Goal: Task Accomplishment & Management: Complete application form

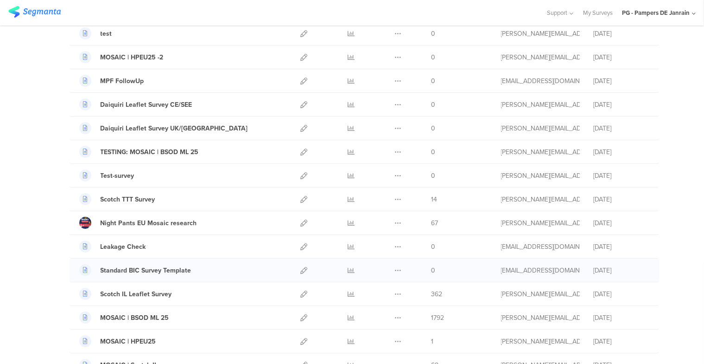
scroll to position [139, 0]
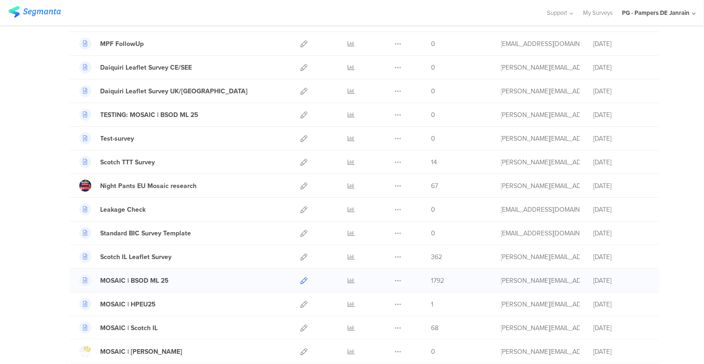
click at [301, 277] on icon at bounding box center [304, 280] width 7 height 7
click at [348, 279] on icon at bounding box center [351, 280] width 7 height 7
click at [154, 278] on div "MOSAIC | BSOD ML 25" at bounding box center [135, 280] width 69 height 10
click at [140, 278] on div "MOSAIC | BSOD ML 25" at bounding box center [135, 280] width 69 height 10
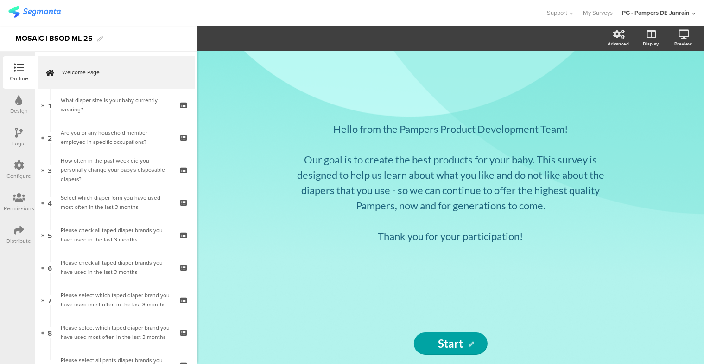
click at [16, 139] on div "Logic" at bounding box center [19, 143] width 13 height 8
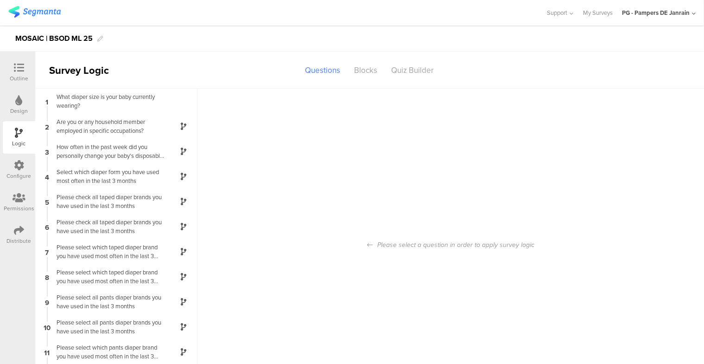
click at [17, 66] on icon at bounding box center [19, 68] width 10 height 10
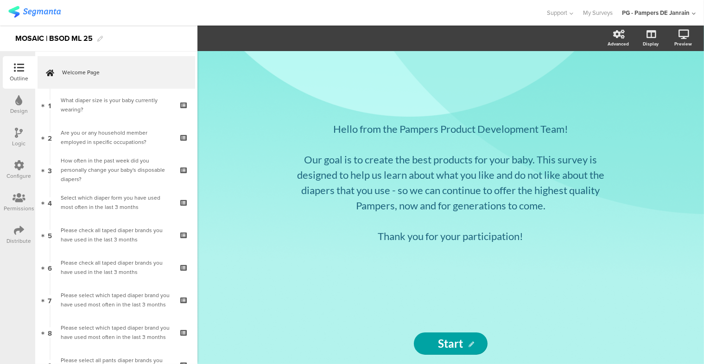
click at [14, 238] on div "Distribute" at bounding box center [19, 240] width 25 height 8
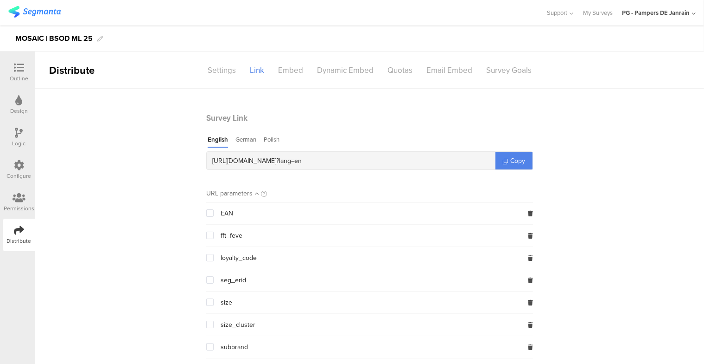
click at [20, 131] on icon at bounding box center [19, 133] width 8 height 10
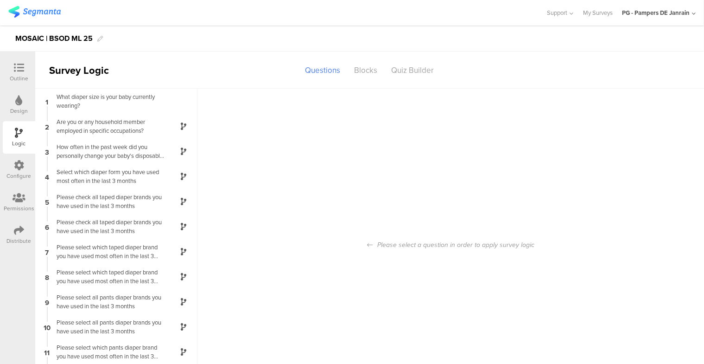
click at [20, 68] on icon at bounding box center [19, 68] width 10 height 10
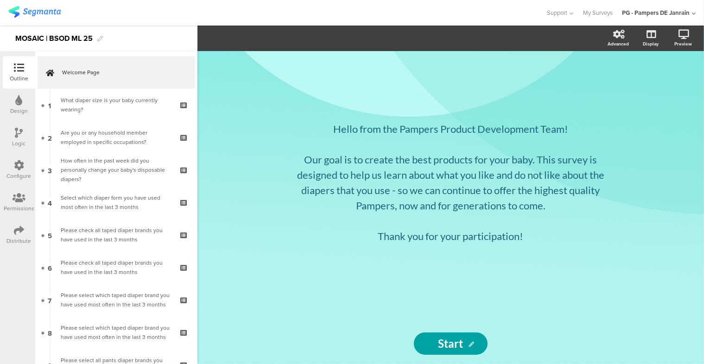
click at [19, 126] on div "Logic" at bounding box center [19, 137] width 32 height 32
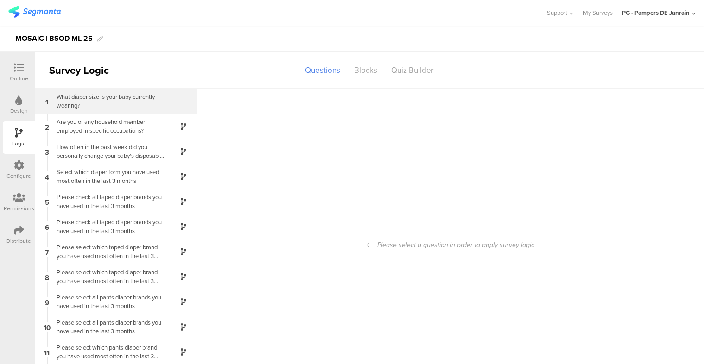
click at [83, 101] on div "What diaper size is your baby currently wearing?" at bounding box center [109, 101] width 116 height 18
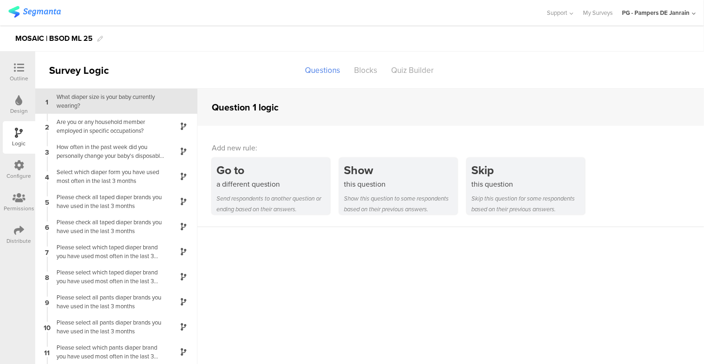
click at [24, 200] on icon at bounding box center [19, 197] width 13 height 10
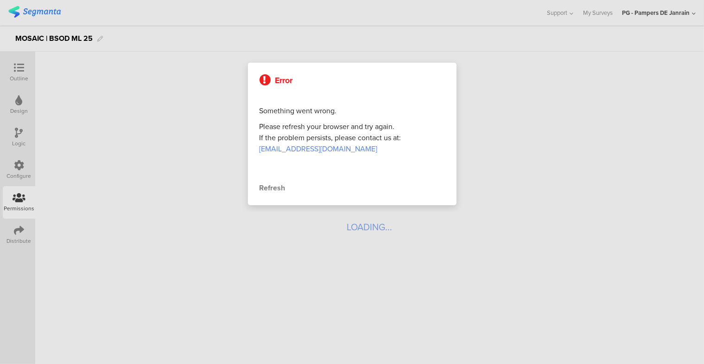
click at [19, 236] on div at bounding box center [352, 182] width 704 height 364
click at [287, 189] on div "Refresh" at bounding box center [352, 187] width 185 height 11
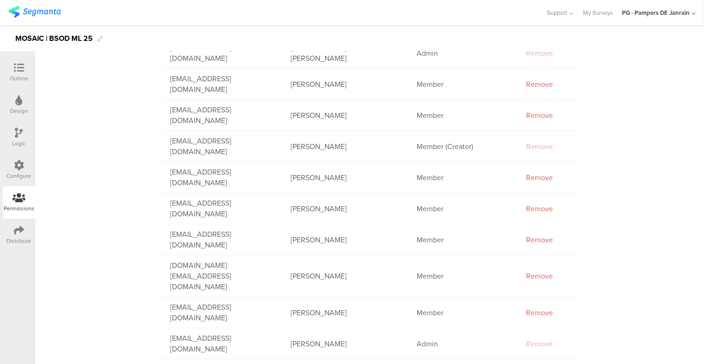
scroll to position [278, 0]
click at [19, 237] on div "Distribute" at bounding box center [19, 240] width 25 height 8
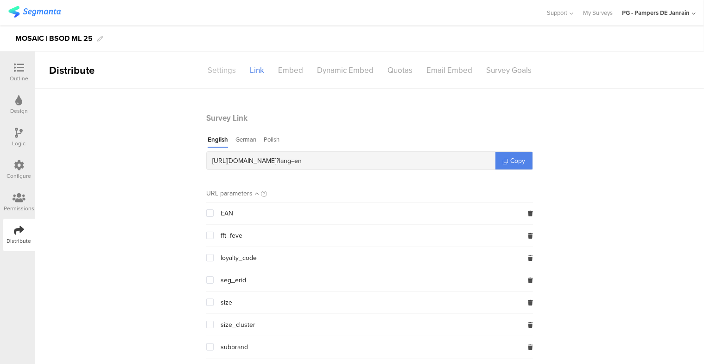
click at [211, 71] on div "Settings" at bounding box center [222, 70] width 42 height 16
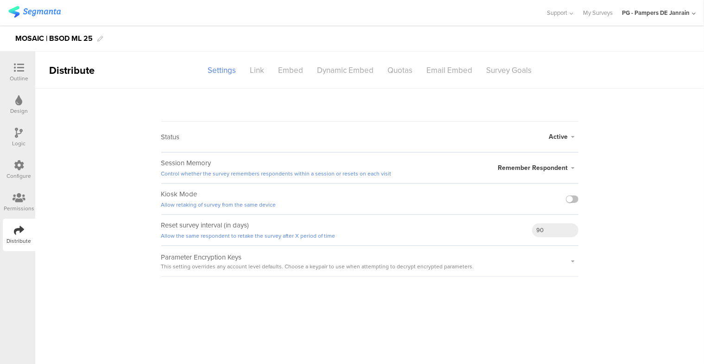
click at [576, 132] on div "Active" at bounding box center [563, 137] width 29 height 10
click at [603, 83] on sg-section-page-header "Distribute Settings Link Embed Dynamic Embed Quotas Email Embed Survey Goals" at bounding box center [369, 69] width 669 height 37
click at [19, 159] on div "Configure" at bounding box center [19, 169] width 32 height 32
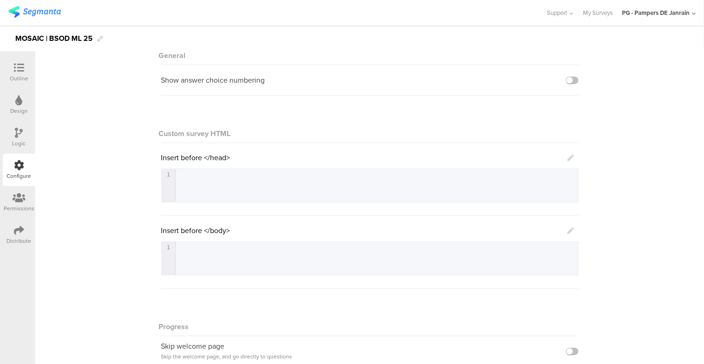
scroll to position [162, 0]
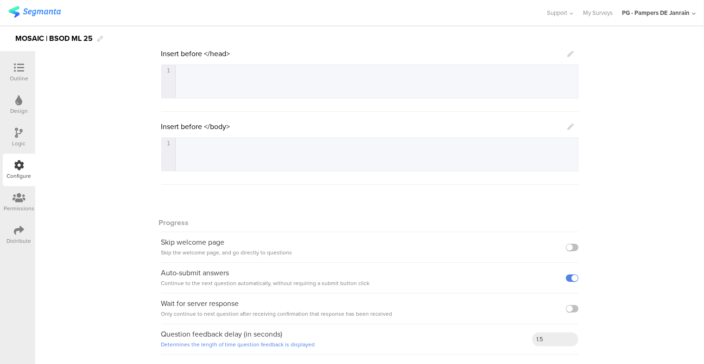
click at [24, 69] on icon at bounding box center [19, 68] width 10 height 10
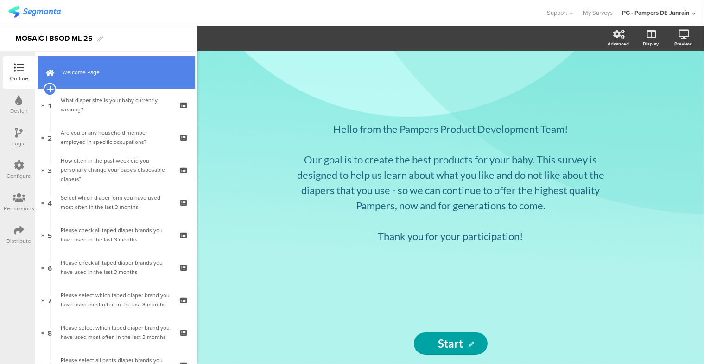
click at [48, 88] on icon at bounding box center [50, 89] width 6 height 8
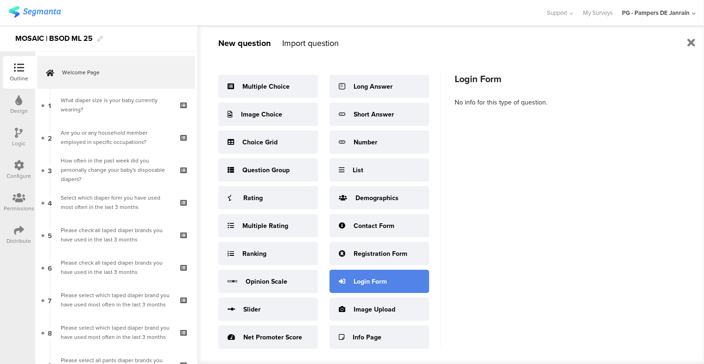
scroll to position [12, 0]
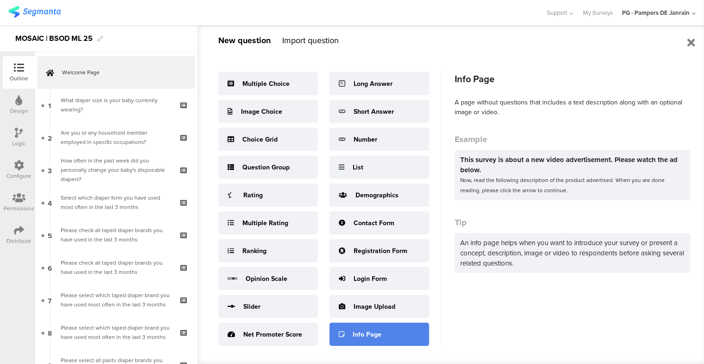
click at [348, 334] on div "Info Page" at bounding box center [380, 333] width 100 height 23
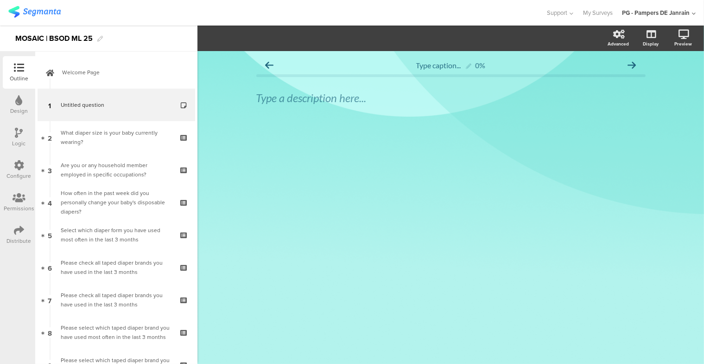
click at [365, 167] on div "Type caption... 0% Type a description here..." at bounding box center [451, 207] width 507 height 313
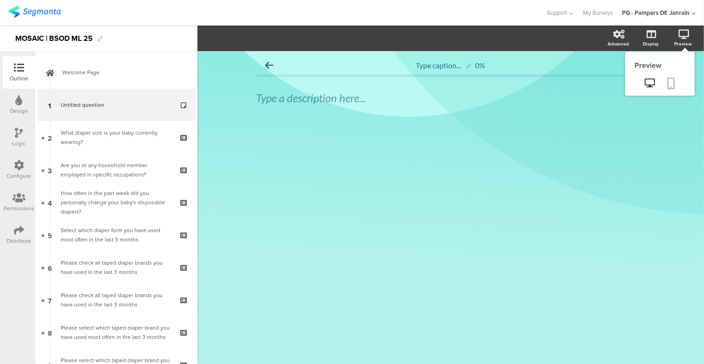
click at [668, 81] on icon at bounding box center [671, 83] width 7 height 12
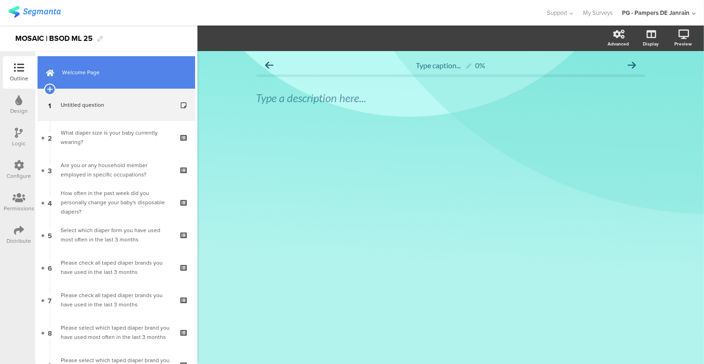
click at [105, 80] on link "Welcome Page" at bounding box center [117, 72] width 158 height 32
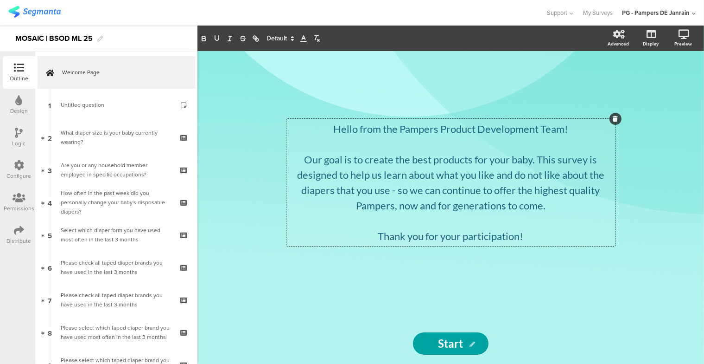
drag, startPoint x: 334, startPoint y: 126, endPoint x: 548, endPoint y: 224, distance: 235.3
click at [548, 224] on div "Hello from the Pampers Product Development Team! Our goal is to create the best…" at bounding box center [451, 182] width 329 height 127
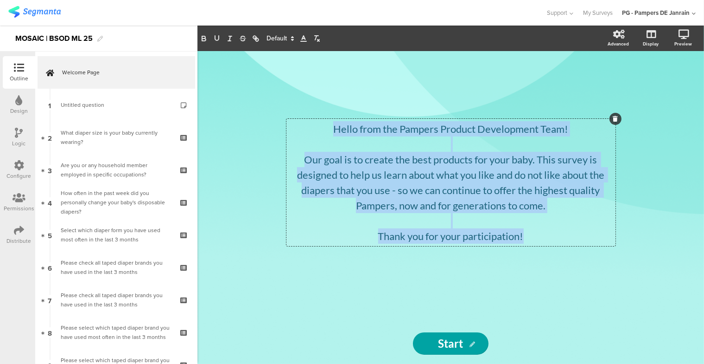
copy div "Hello from the Pampers Product Development Team! Our goal is to create the best…"
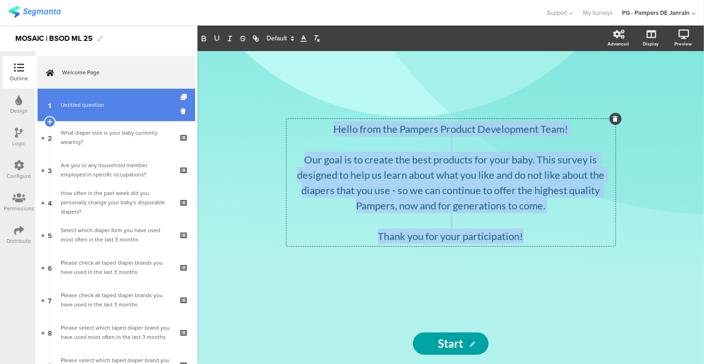
click at [70, 105] on span "Untitled question" at bounding box center [83, 105] width 44 height 8
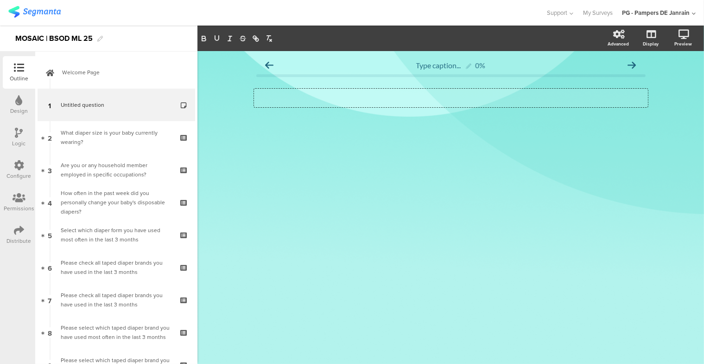
click at [286, 96] on div "Type a description here..." at bounding box center [451, 98] width 394 height 19
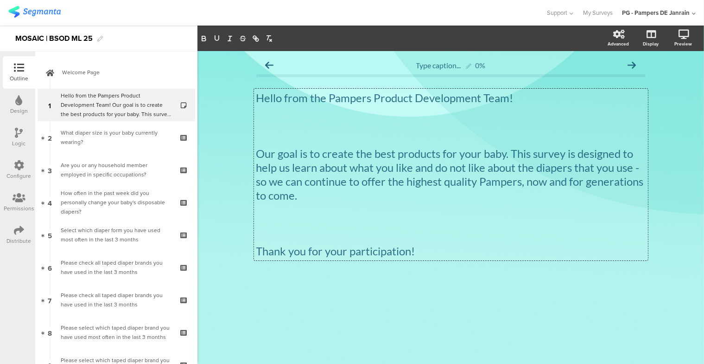
click at [304, 128] on p at bounding box center [451, 126] width 390 height 14
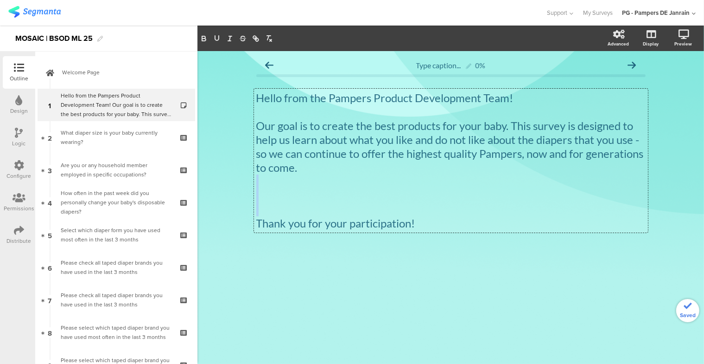
drag, startPoint x: 294, startPoint y: 181, endPoint x: 290, endPoint y: 205, distance: 24.9
click at [290, 205] on div "Hello from the Pampers Product Development Team! Our goal is to create the best…" at bounding box center [451, 160] width 390 height 139
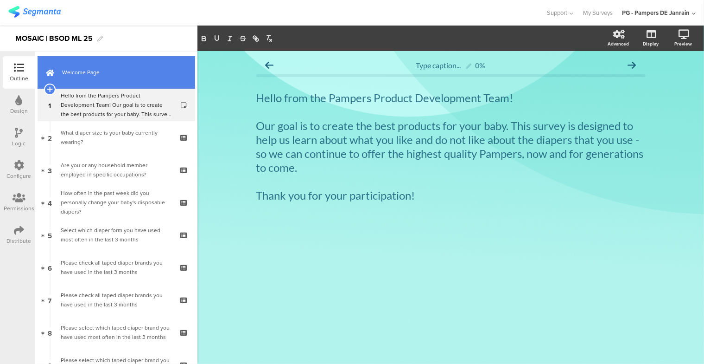
click at [90, 75] on span "Welcome Page" at bounding box center [121, 72] width 119 height 9
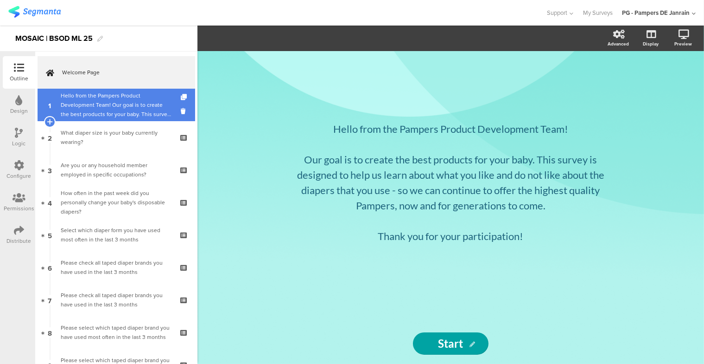
click at [89, 103] on div "Hello from the Pampers Product Development Team! Our goal is to create the best…" at bounding box center [116, 105] width 111 height 28
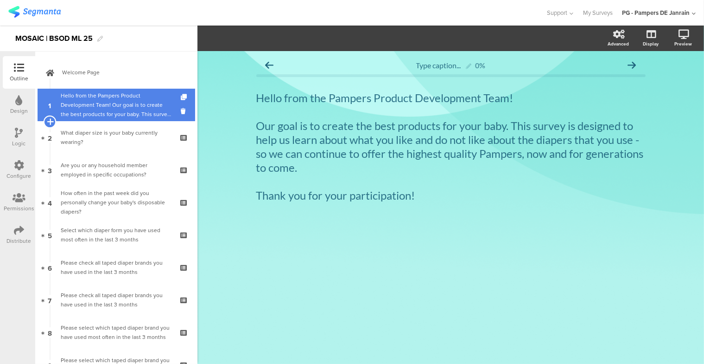
click at [50, 121] on icon at bounding box center [50, 121] width 6 height 8
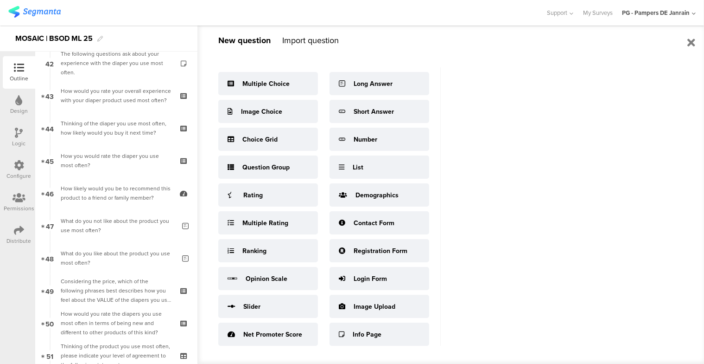
scroll to position [1986, 0]
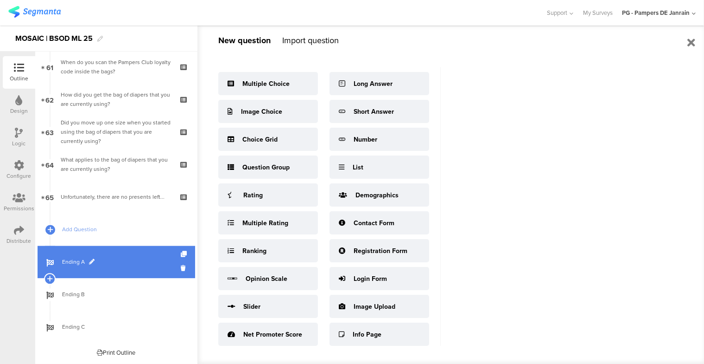
click at [76, 261] on span "Ending A" at bounding box center [121, 261] width 119 height 9
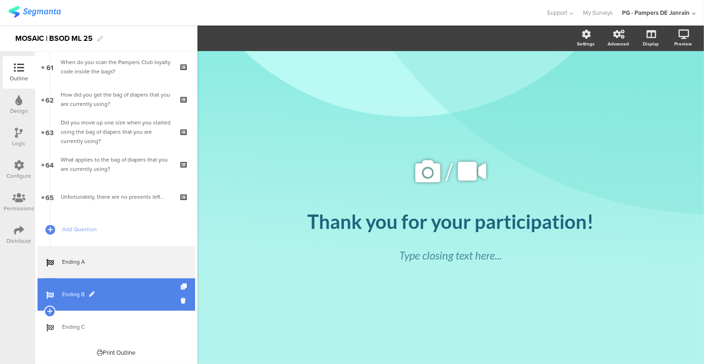
click at [78, 289] on span "Ending B" at bounding box center [121, 293] width 119 height 9
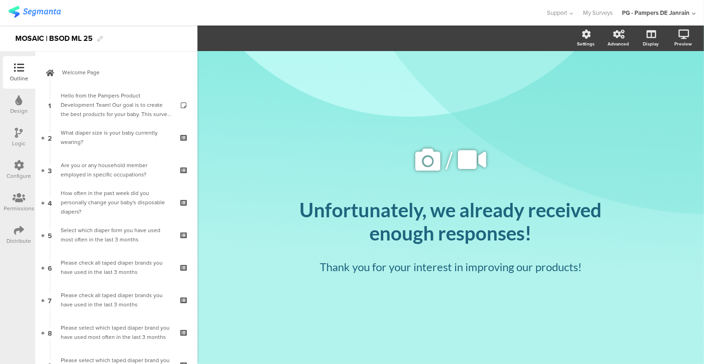
click at [19, 137] on icon at bounding box center [19, 133] width 8 height 10
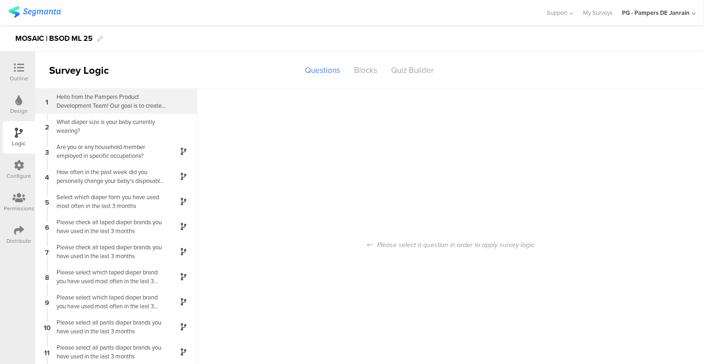
click at [127, 109] on div "Hello from the Pampers Product Development Team! Our goal is to create the best…" at bounding box center [109, 101] width 116 height 18
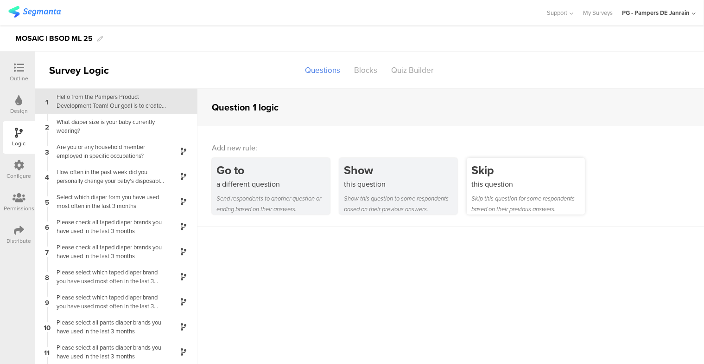
click at [486, 202] on div "Skip this question for some respondents based on their previous answers." at bounding box center [529, 203] width 114 height 21
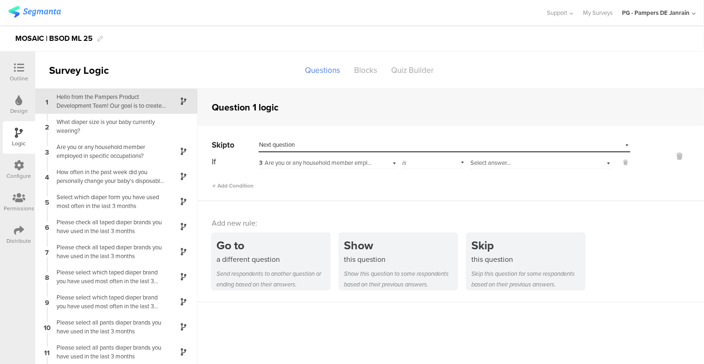
click at [300, 165] on span "3 Are you or any household member employed in specific occupations?" at bounding box center [350, 162] width 183 height 9
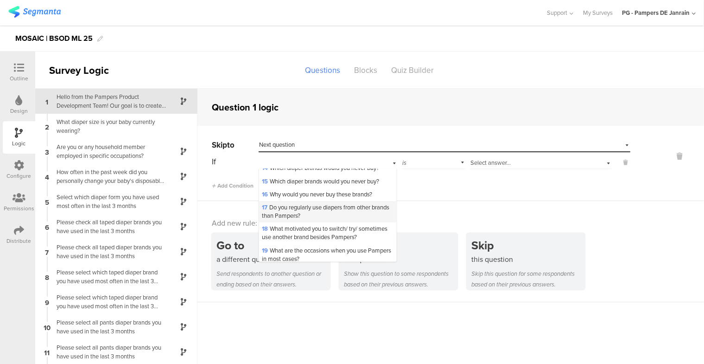
scroll to position [1302, 0]
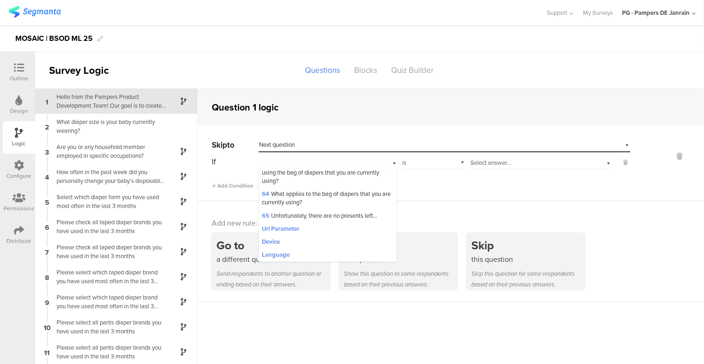
click at [462, 179] on div "Add Condition" at bounding box center [421, 181] width 419 height 16
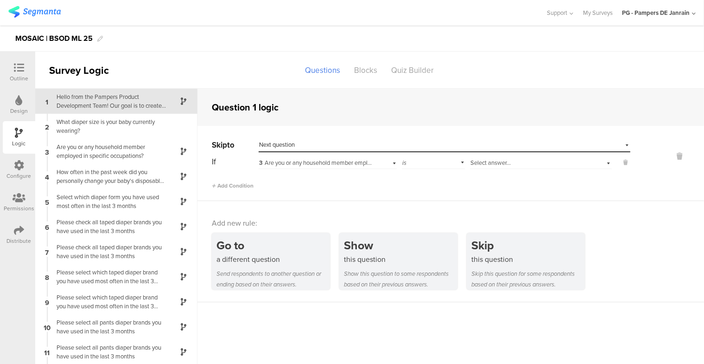
click at [271, 145] on span "Next question" at bounding box center [277, 144] width 36 height 9
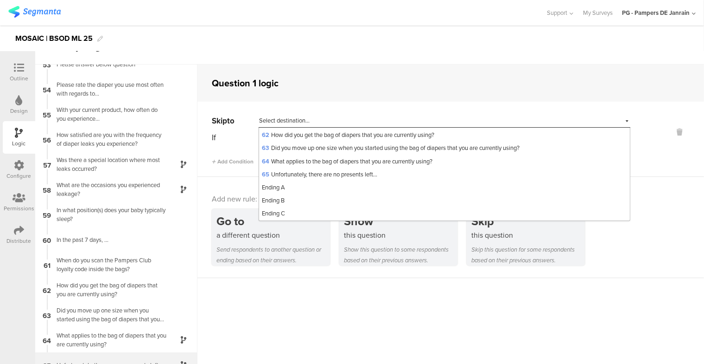
scroll to position [37, 0]
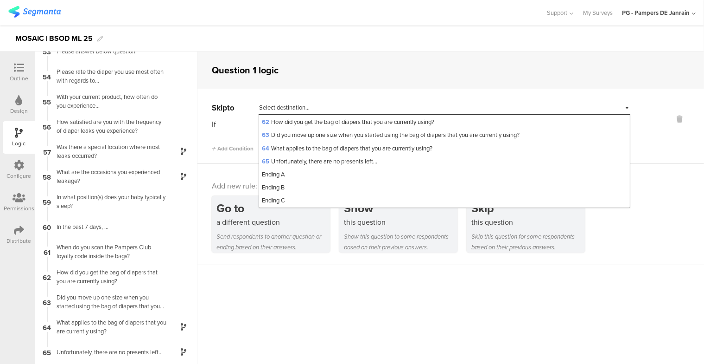
click at [22, 70] on icon at bounding box center [19, 68] width 10 height 10
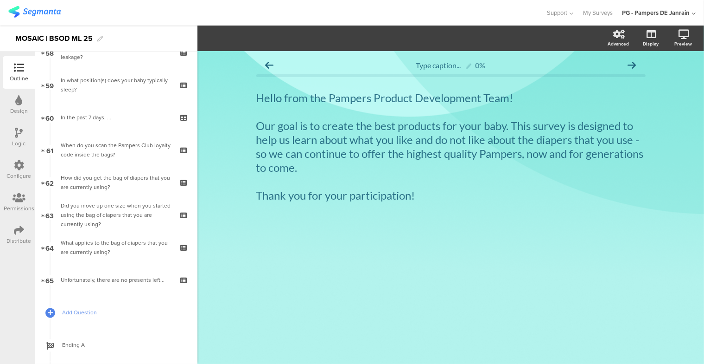
scroll to position [1986, 0]
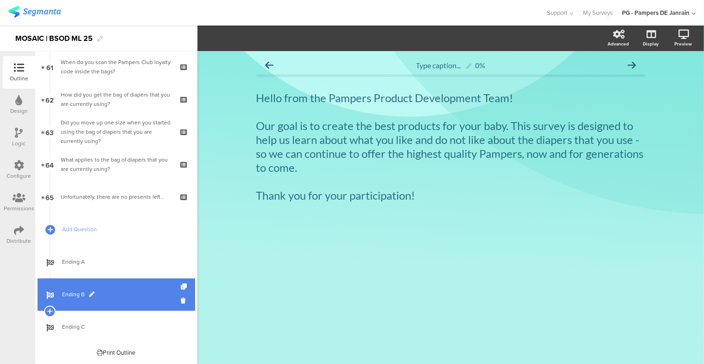
click at [113, 294] on span "Ending B" at bounding box center [121, 293] width 119 height 9
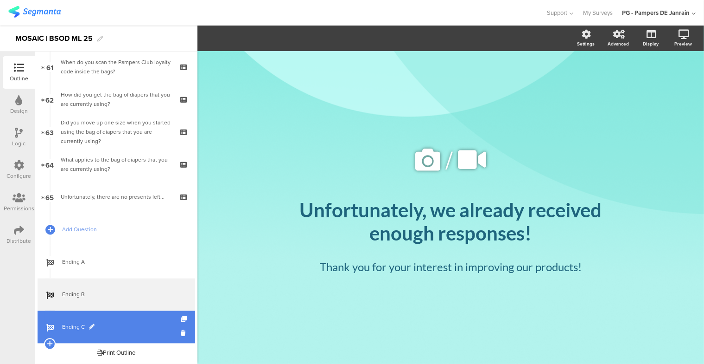
click at [115, 327] on span "Ending C" at bounding box center [121, 326] width 119 height 9
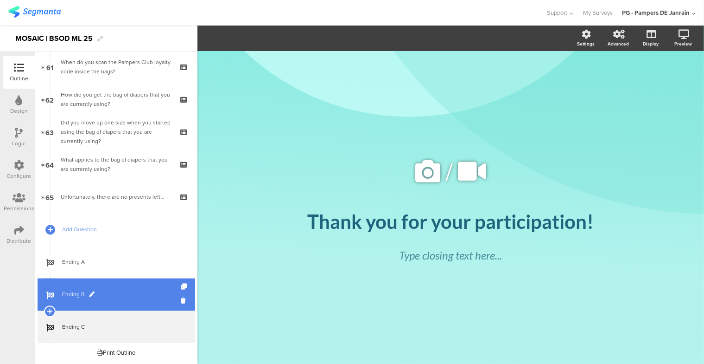
click at [119, 294] on span "Ending B" at bounding box center [121, 293] width 119 height 9
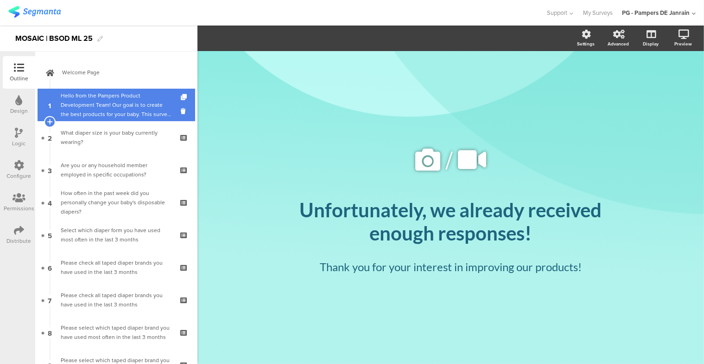
click at [76, 102] on div "Hello from the Pampers Product Development Team! Our goal is to create the best…" at bounding box center [116, 105] width 111 height 28
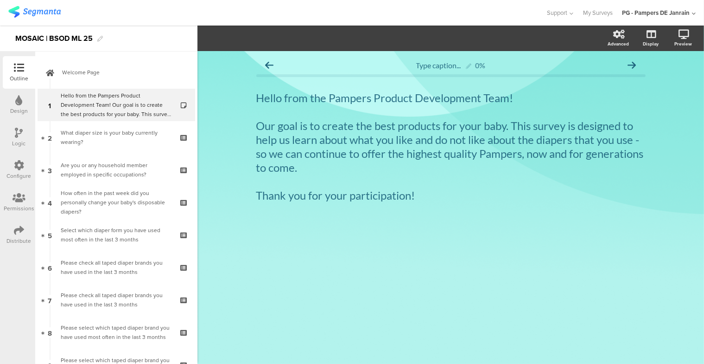
click at [18, 135] on icon at bounding box center [19, 133] width 8 height 10
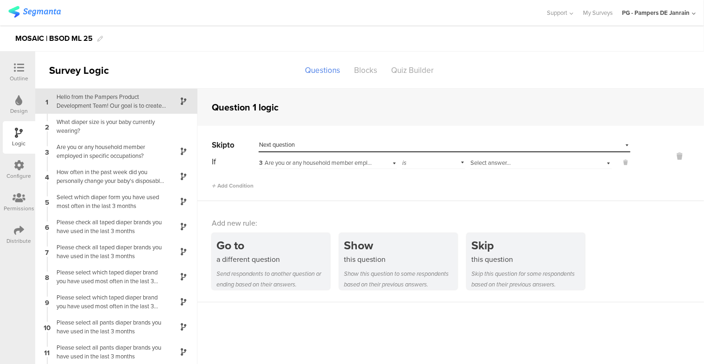
click at [291, 142] on span "Next question" at bounding box center [277, 144] width 36 height 9
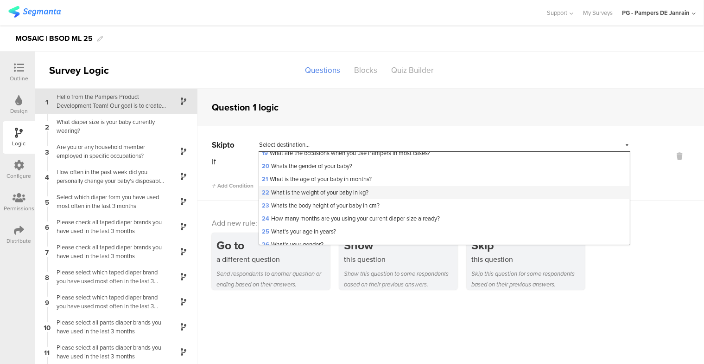
scroll to position [843, 0]
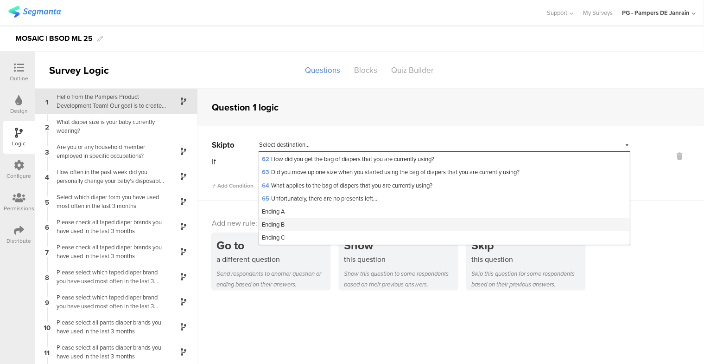
click at [286, 228] on div "Ending B" at bounding box center [444, 224] width 371 height 13
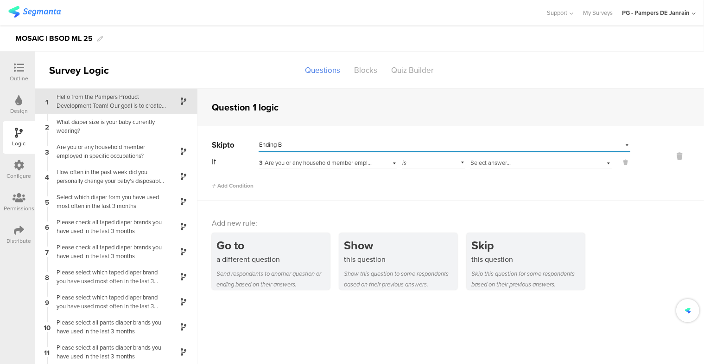
click at [411, 166] on div "is" at bounding box center [433, 161] width 63 height 14
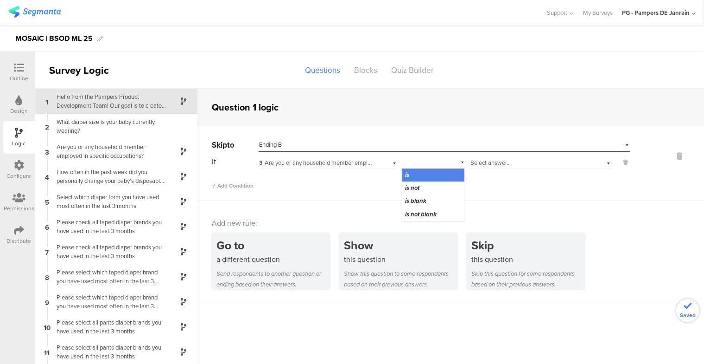
click at [373, 164] on div "3 Are you or any household member employed in specific occupations?" at bounding box center [328, 161] width 138 height 14
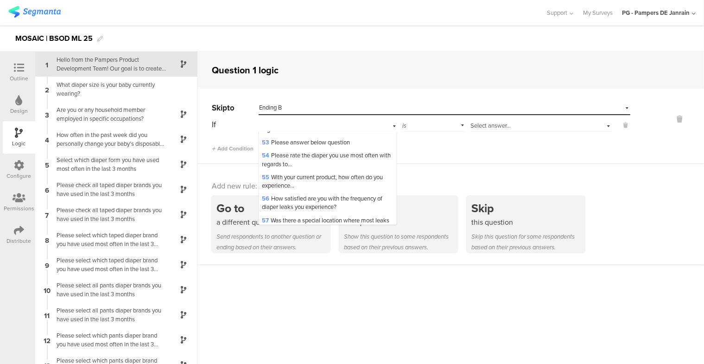
scroll to position [1302, 0]
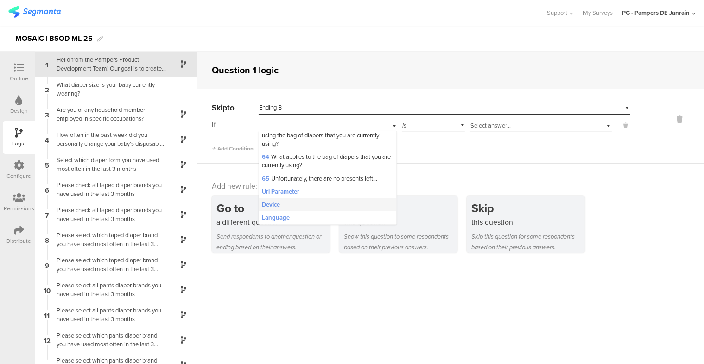
click at [299, 199] on div "Device" at bounding box center [327, 204] width 137 height 13
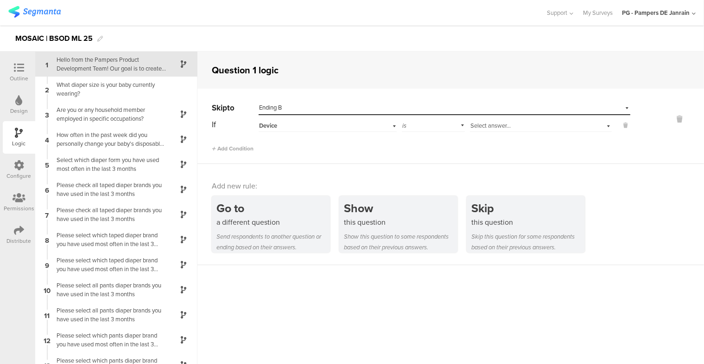
click at [308, 128] on div "Device" at bounding box center [315, 125] width 113 height 8
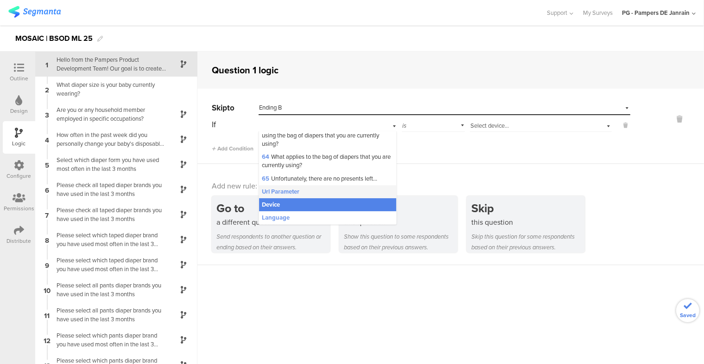
click at [291, 194] on span "Url Parameter" at bounding box center [281, 191] width 38 height 8
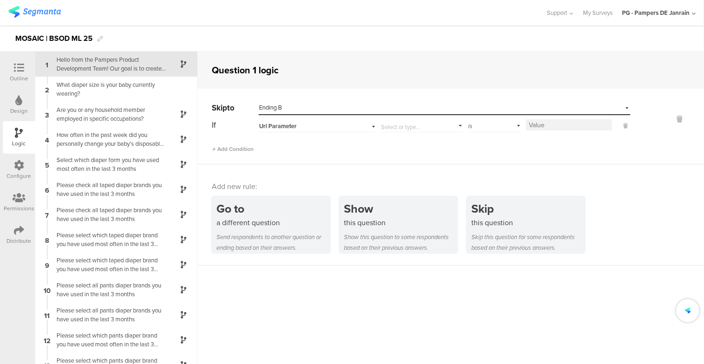
click at [417, 124] on input "text" at bounding box center [420, 124] width 78 height 13
click at [501, 159] on div "Skip to Select destination... Ending B If Url Parameter Add parameter EAN fft_f…" at bounding box center [451, 127] width 507 height 76
click at [538, 124] on input at bounding box center [569, 124] width 86 height 11
click at [506, 128] on div "is" at bounding box center [494, 125] width 53 height 14
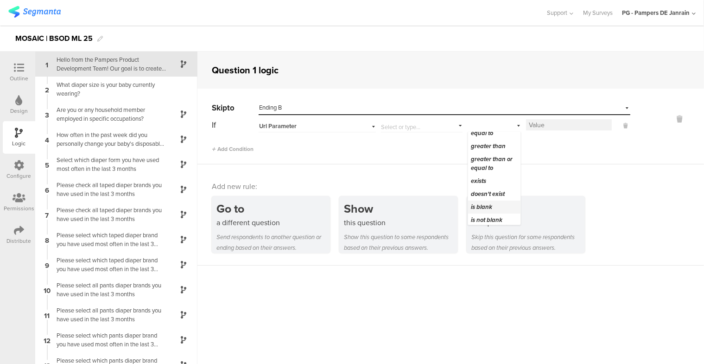
scroll to position [115, 0]
click at [497, 191] on span "doesn't exist" at bounding box center [488, 191] width 34 height 9
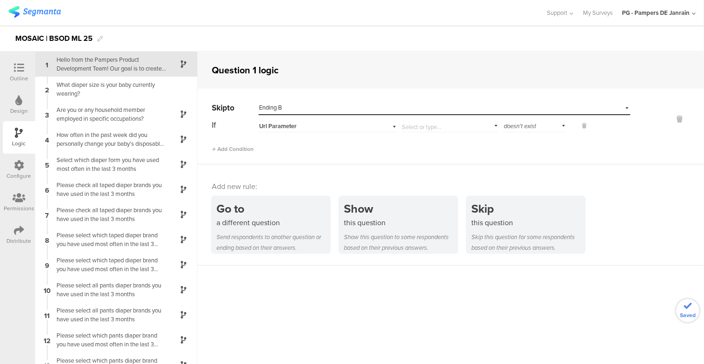
click at [536, 144] on div "Add Condition" at bounding box center [421, 145] width 419 height 16
click at [478, 123] on input "text" at bounding box center [448, 124] width 93 height 13
click at [520, 150] on div "Add Condition" at bounding box center [421, 145] width 419 height 16
click at [24, 165] on div "Configure" at bounding box center [19, 169] width 32 height 32
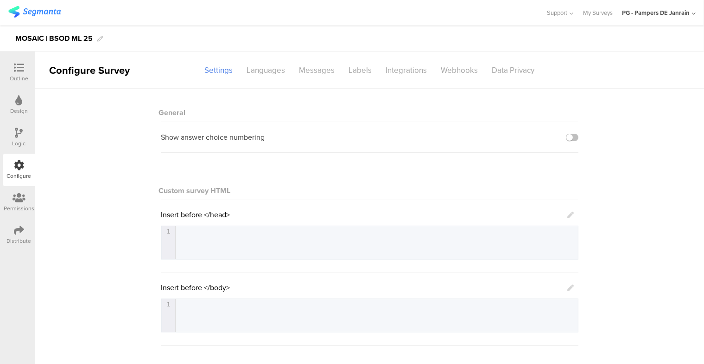
click at [10, 227] on div "Distribute" at bounding box center [19, 234] width 32 height 32
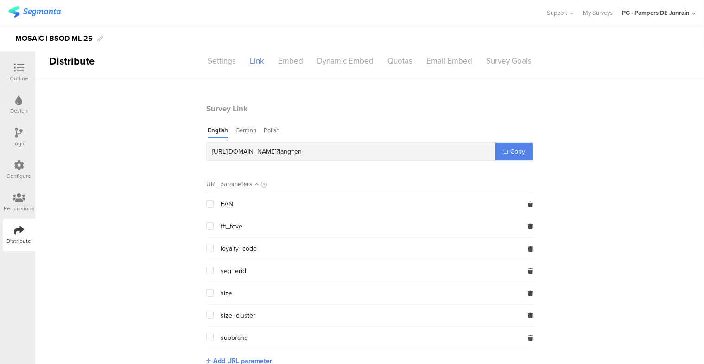
scroll to position [25, 0]
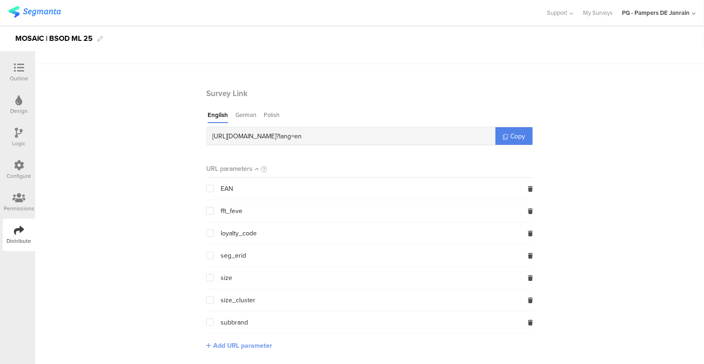
click at [216, 343] on span "Add URL parameter" at bounding box center [242, 345] width 59 height 10
click at [287, 350] on input "text" at bounding box center [267, 344] width 122 height 15
type input "audience"
click at [343, 343] on button "Save" at bounding box center [343, 344] width 14 height 10
click at [206, 343] on span at bounding box center [209, 343] width 7 height 7
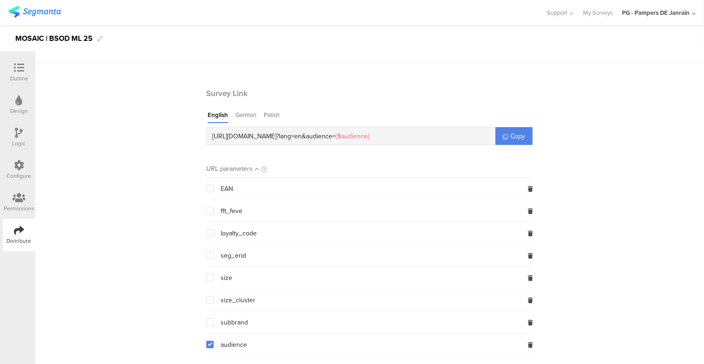
click at [214, 340] on input "checkbox" at bounding box center [214, 340] width 0 height 0
click at [206, 343] on span at bounding box center [209, 343] width 7 height 7
click at [214, 340] on input "checkbox" at bounding box center [214, 340] width 0 height 0
click at [18, 137] on icon at bounding box center [19, 133] width 8 height 10
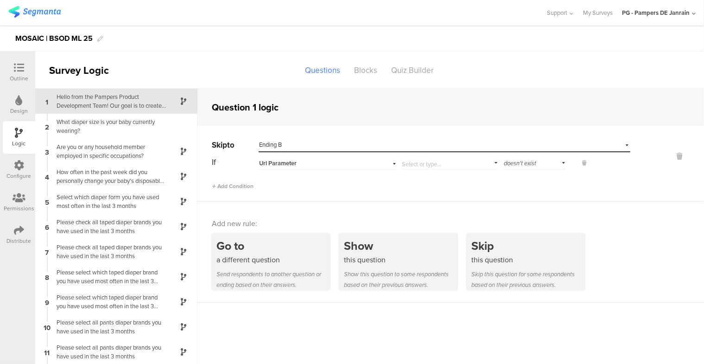
click at [424, 164] on input "text" at bounding box center [448, 161] width 93 height 13
click at [419, 204] on div "audience" at bounding box center [446, 201] width 82 height 8
type input "audience"
click at [400, 192] on div "Skip to Select destination... Ending B If Url Parameter audience Add parameter …" at bounding box center [451, 164] width 507 height 76
click at [629, 261] on div "Go to a different question Send respondents to another question or ending based…" at bounding box center [458, 261] width 492 height 57
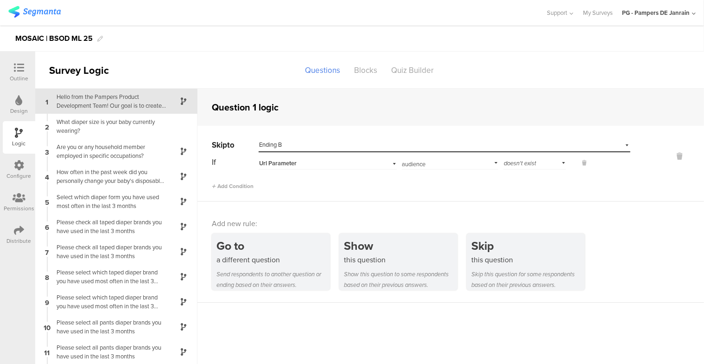
click at [24, 71] on div at bounding box center [19, 69] width 19 height 12
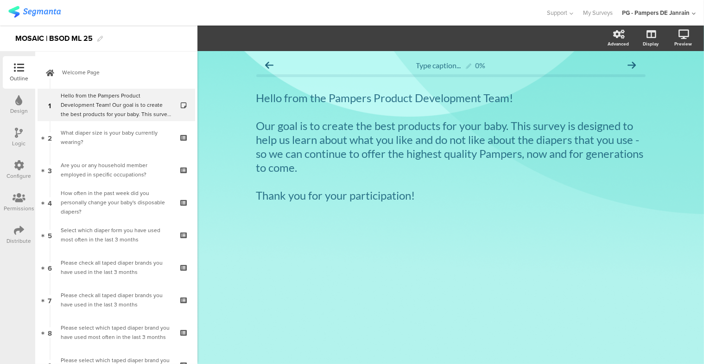
click at [22, 234] on icon at bounding box center [19, 230] width 10 height 10
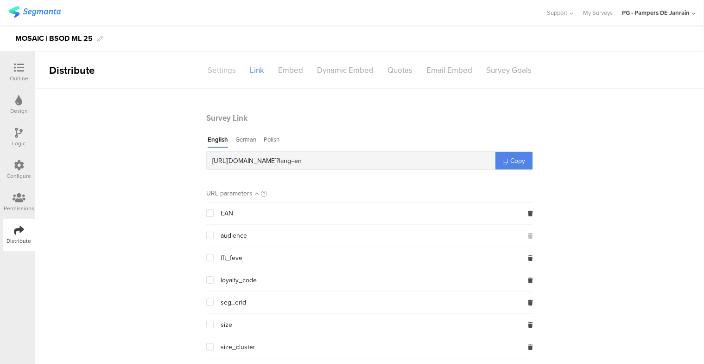
click at [223, 72] on div "Settings" at bounding box center [222, 70] width 42 height 16
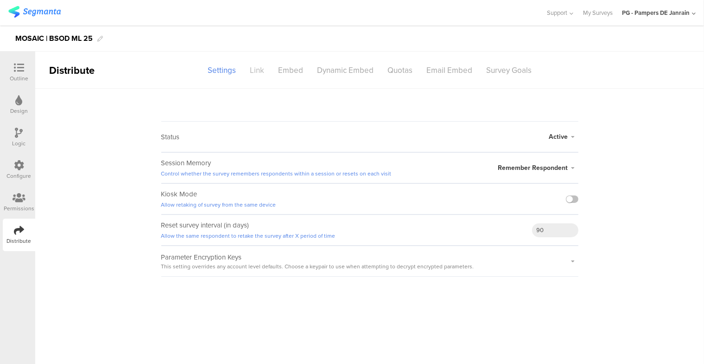
click at [250, 64] on div "Link" at bounding box center [257, 70] width 28 height 16
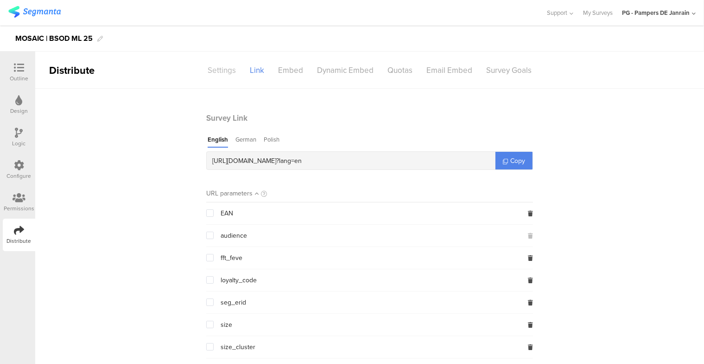
click at [222, 69] on div "Settings" at bounding box center [222, 70] width 42 height 16
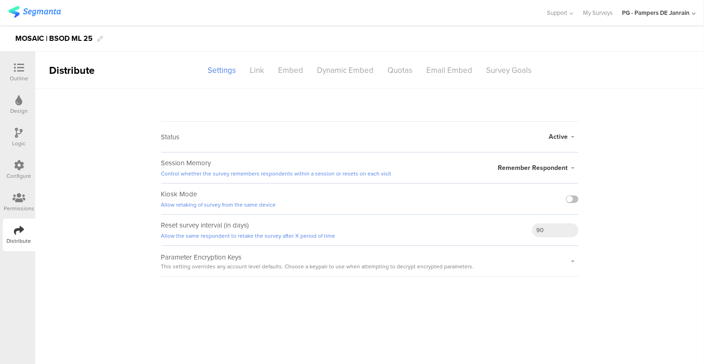
click at [16, 200] on icon at bounding box center [19, 197] width 13 height 10
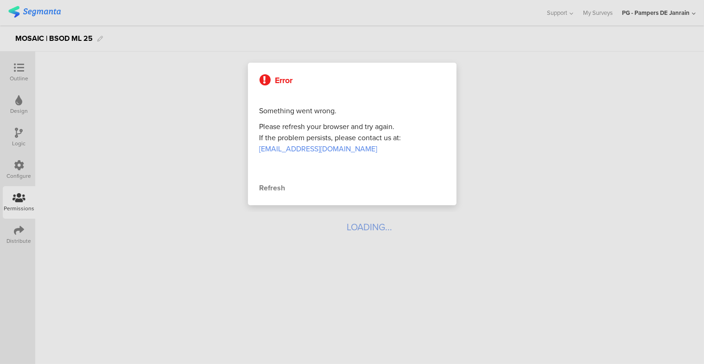
click at [276, 185] on div "Refresh" at bounding box center [352, 187] width 185 height 11
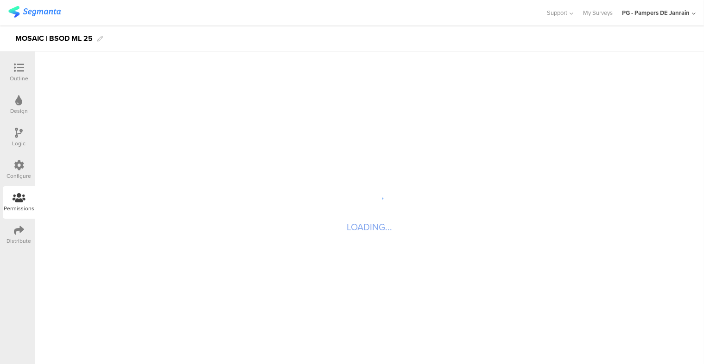
click at [20, 166] on icon at bounding box center [19, 165] width 10 height 10
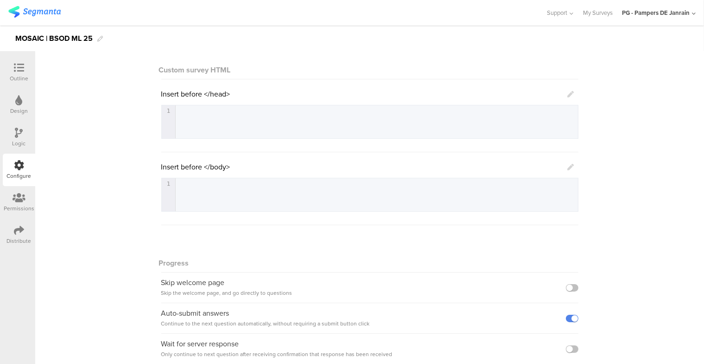
scroll to position [162, 0]
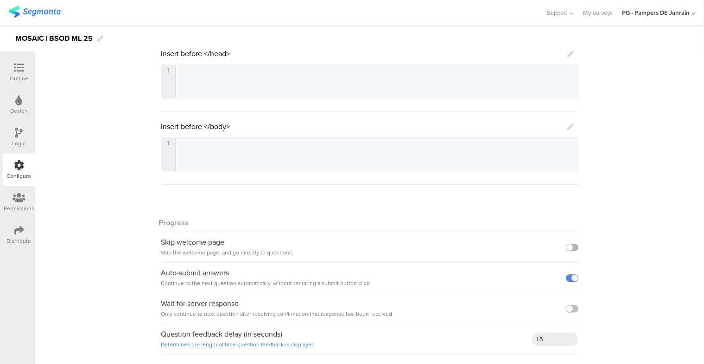
click at [571, 248] on label at bounding box center [572, 246] width 13 height 7
click at [0, 0] on input "checkbox" at bounding box center [0, 0] width 0 height 0
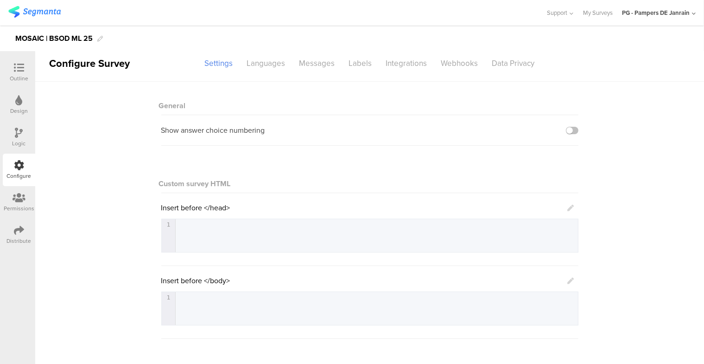
scroll to position [0, 0]
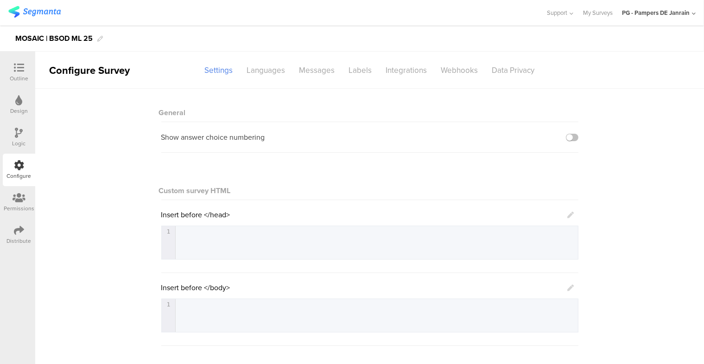
click at [15, 70] on icon at bounding box center [19, 68] width 10 height 10
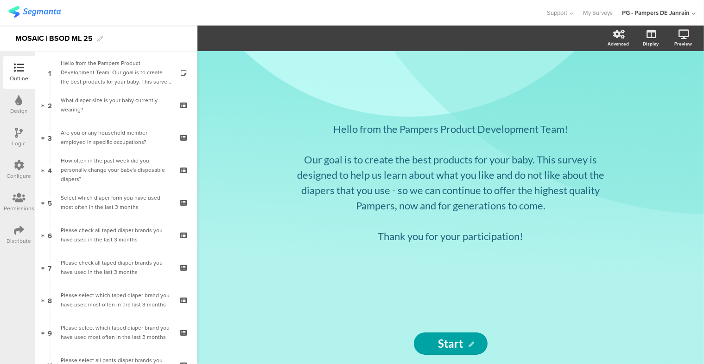
click at [24, 174] on div "Configure" at bounding box center [19, 176] width 25 height 8
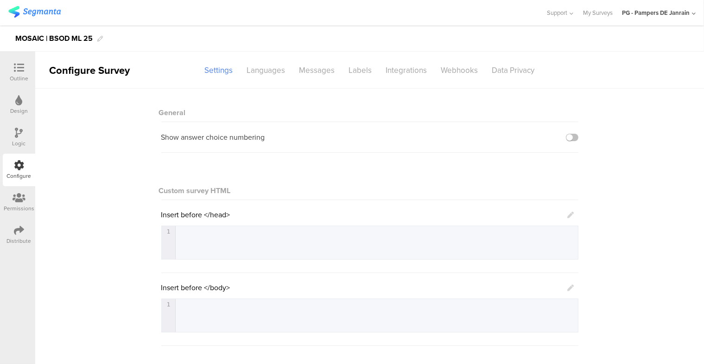
click at [22, 228] on icon at bounding box center [19, 230] width 10 height 10
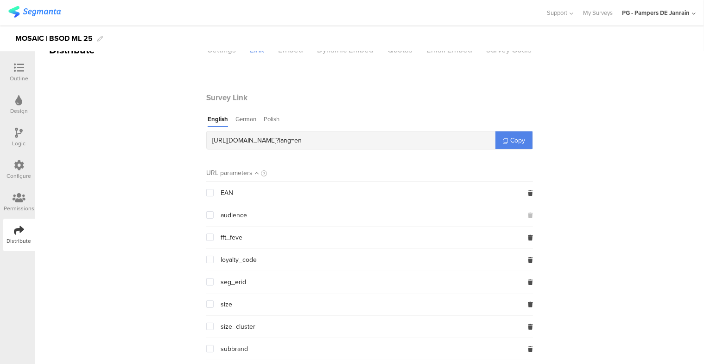
scroll to position [46, 0]
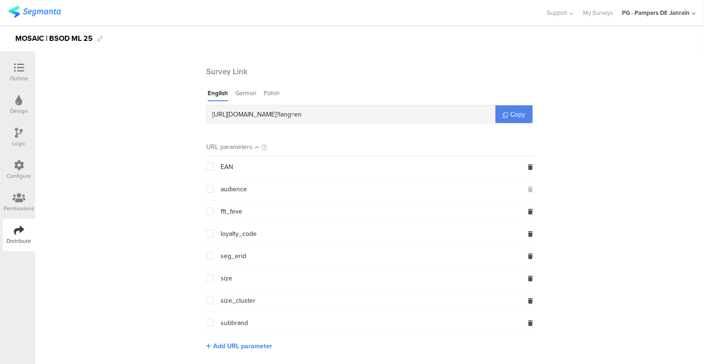
click at [18, 70] on icon at bounding box center [19, 68] width 10 height 10
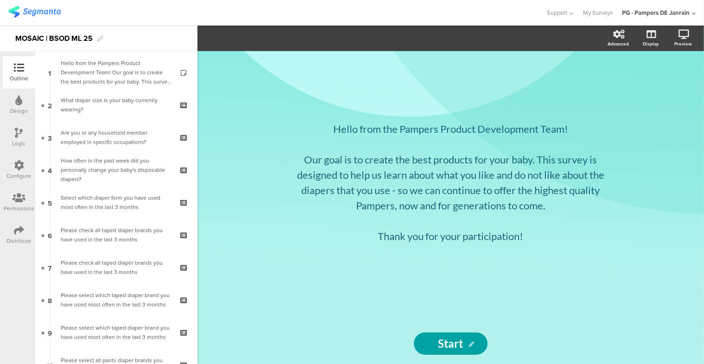
click at [18, 137] on div at bounding box center [19, 134] width 8 height 12
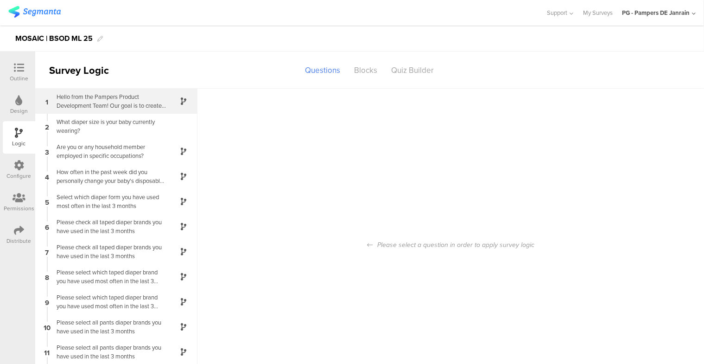
click at [99, 104] on div "Hello from the Pampers Product Development Team! Our goal is to create the best…" at bounding box center [109, 101] width 116 height 18
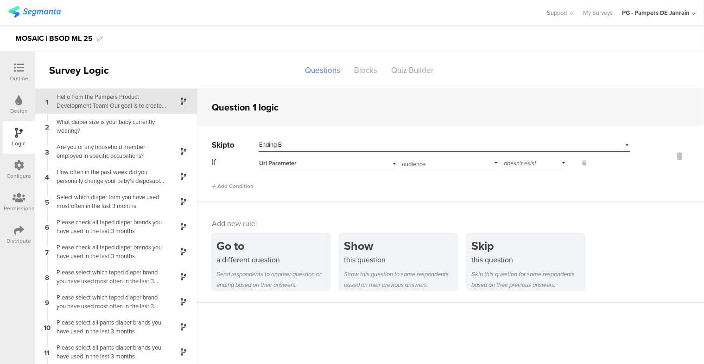
click at [421, 163] on input "audience" at bounding box center [448, 161] width 93 height 13
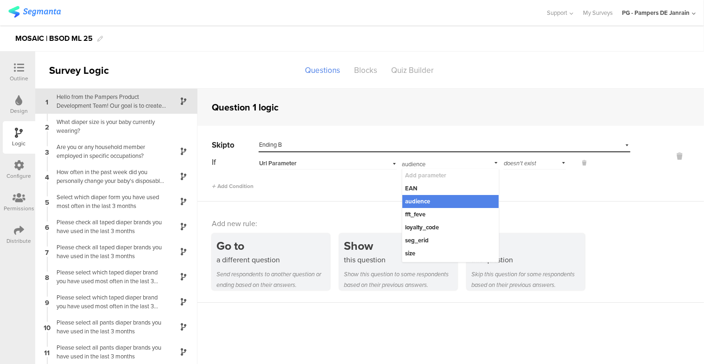
click at [507, 163] on span "doesn't exist" at bounding box center [520, 163] width 32 height 9
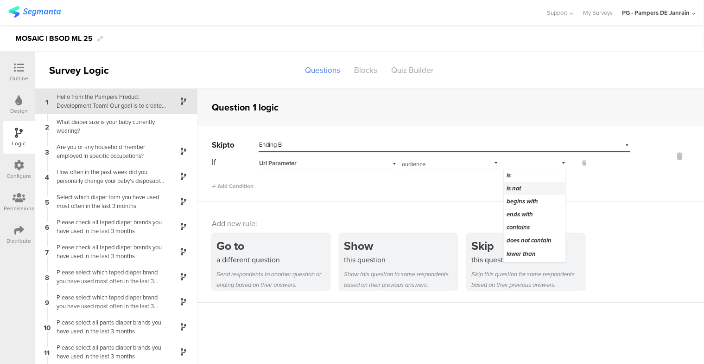
click at [523, 187] on div "is not" at bounding box center [535, 188] width 62 height 13
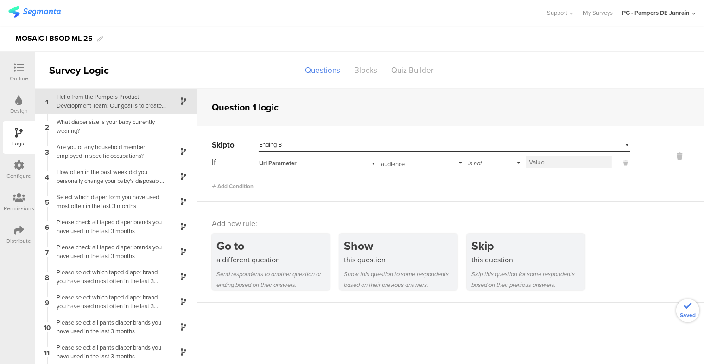
click at [553, 165] on input at bounding box center [569, 161] width 86 height 11
click at [473, 62] on sg-section-page-header "Survey Logic Questions Blocks Quiz Builder" at bounding box center [369, 69] width 669 height 37
click at [550, 158] on input "relaunch" at bounding box center [569, 161] width 86 height 11
drag, startPoint x: 564, startPoint y: 161, endPoint x: 519, endPoint y: 161, distance: 45.0
click at [519, 161] on div "If Url Parameter audience Add parameter EAN audience fft_feve loyalty_code seg_…" at bounding box center [421, 161] width 419 height 15
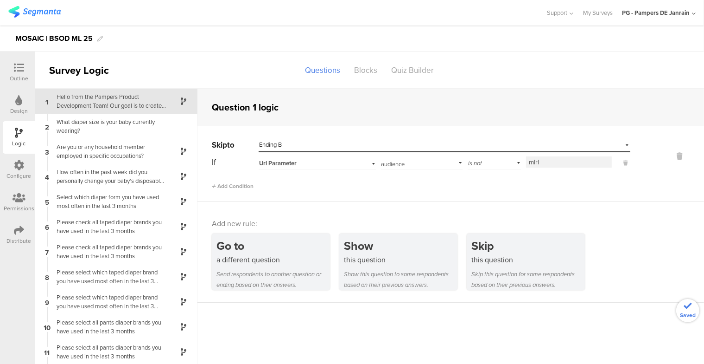
type input "mlrl"
click at [482, 71] on sg-section-page-header "Survey Logic Questions Blocks Quiz Builder" at bounding box center [369, 69] width 669 height 37
click at [12, 70] on div at bounding box center [19, 69] width 19 height 12
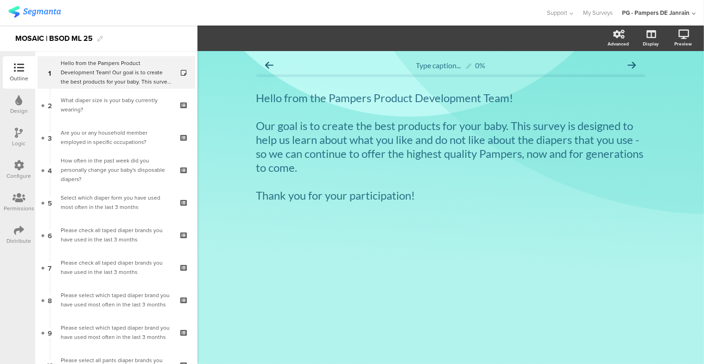
click at [13, 170] on div "Configure" at bounding box center [19, 169] width 32 height 32
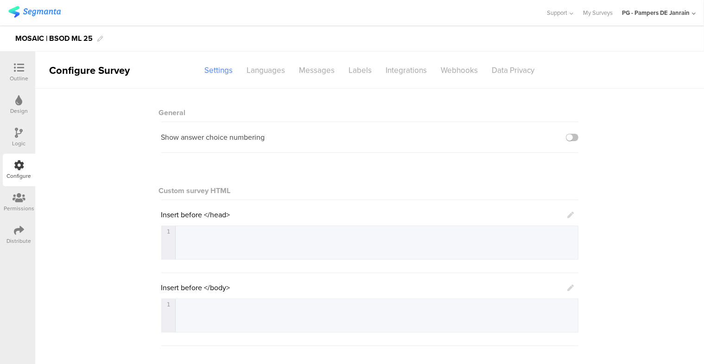
click at [11, 233] on div "Distribute" at bounding box center [19, 234] width 32 height 32
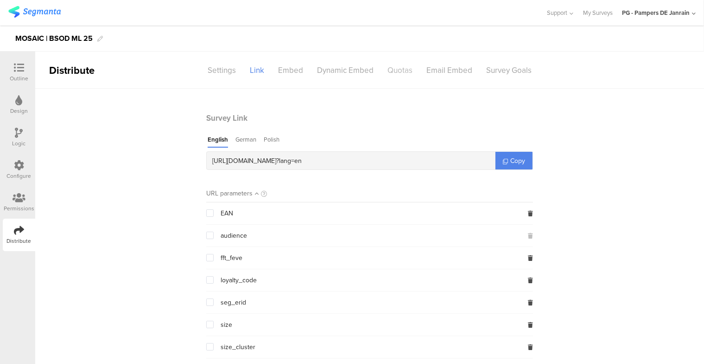
click at [401, 68] on div "Quotas" at bounding box center [400, 70] width 39 height 16
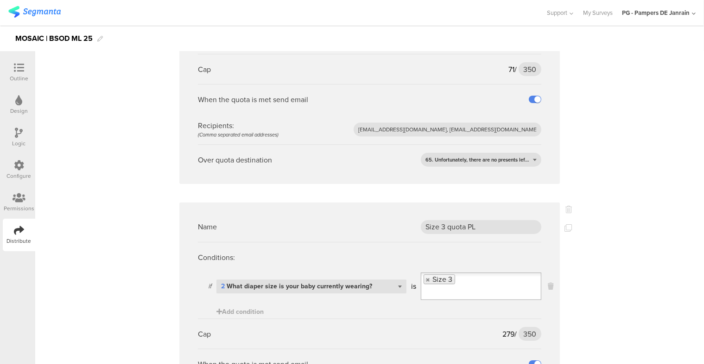
scroll to position [3570, 0]
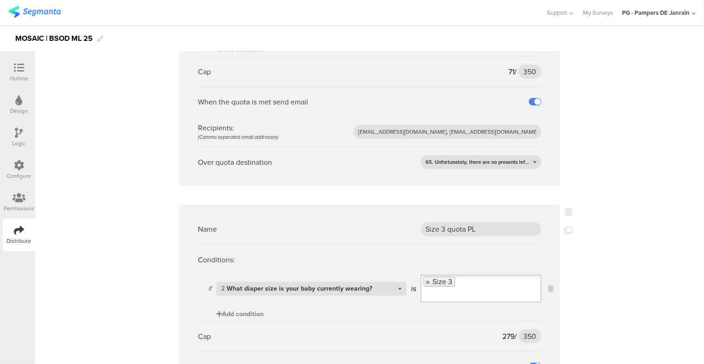
click at [236, 309] on span "Add condition" at bounding box center [240, 314] width 47 height 10
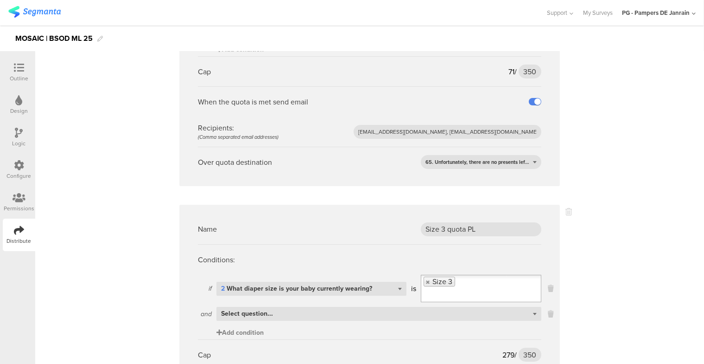
click at [236, 308] on span "Select question..." at bounding box center [247, 313] width 52 height 10
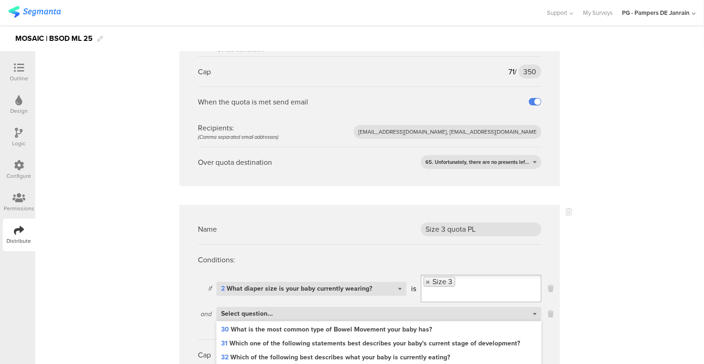
scroll to position [835, 0]
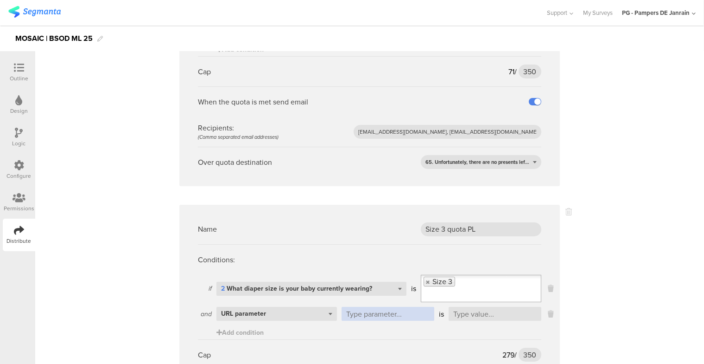
click at [365, 307] on input "text" at bounding box center [388, 314] width 93 height 14
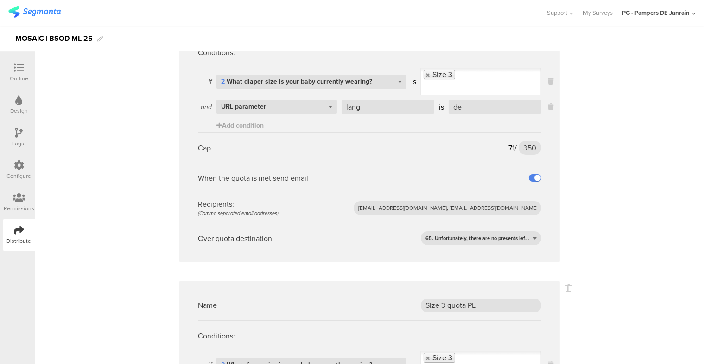
scroll to position [3524, 0]
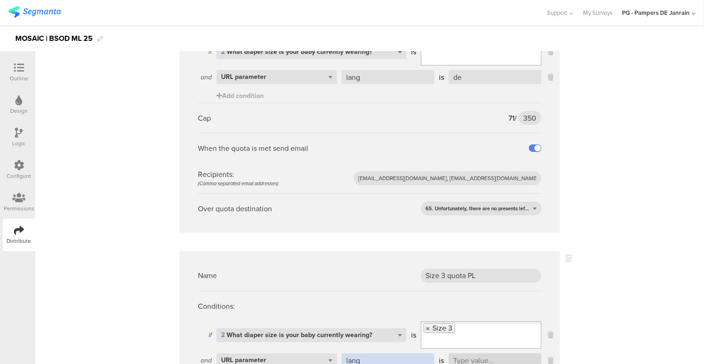
type input "lang"
click at [460, 353] on input "text" at bounding box center [495, 360] width 93 height 14
type input "pl"
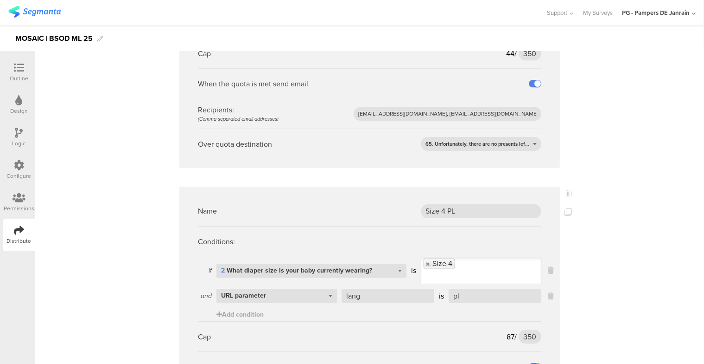
scroll to position [4135, 0]
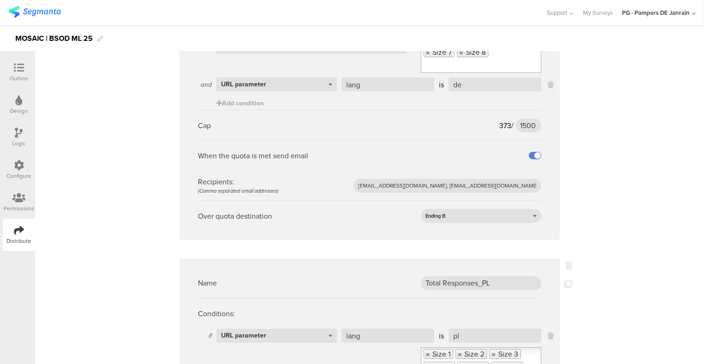
scroll to position [0, 0]
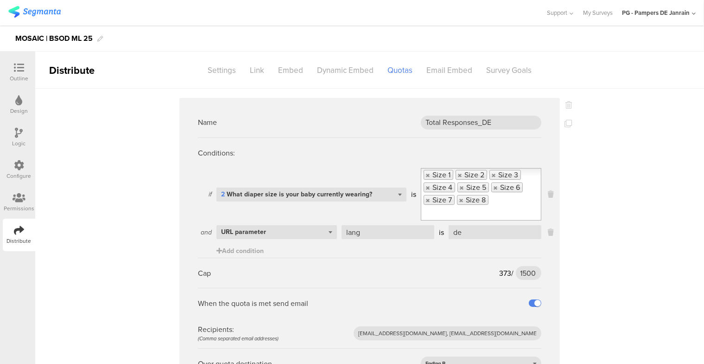
click at [20, 169] on icon at bounding box center [19, 165] width 10 height 10
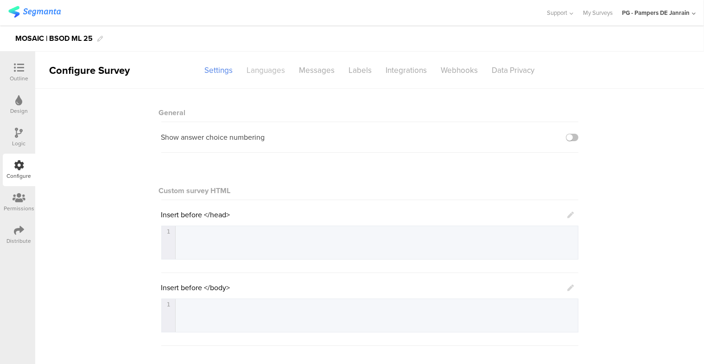
click at [269, 73] on div "Languages" at bounding box center [266, 70] width 52 height 16
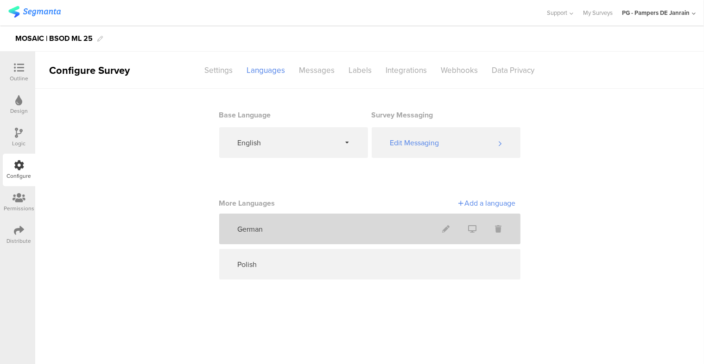
click at [282, 221] on div "German" at bounding box center [369, 228] width 301 height 31
click at [446, 230] on icon at bounding box center [446, 228] width 7 height 7
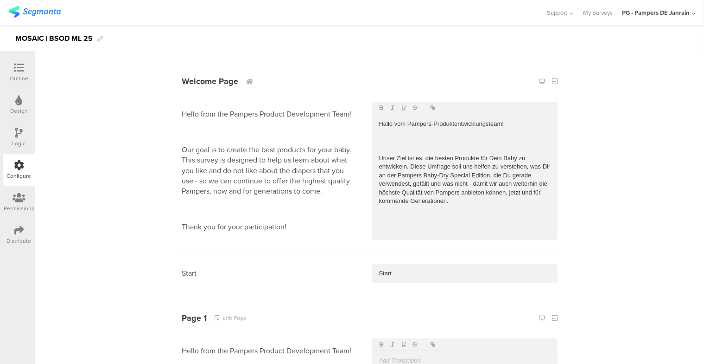
scroll to position [46, 0]
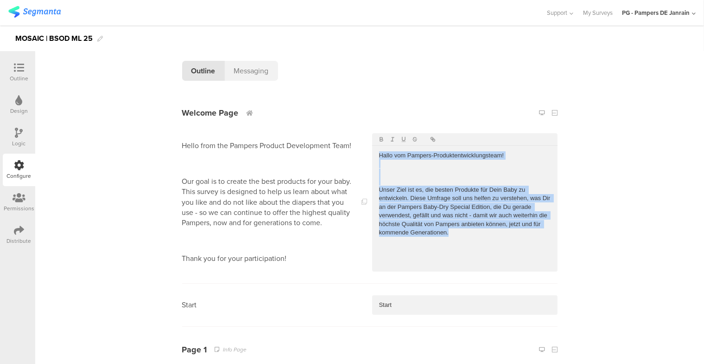
drag, startPoint x: 454, startPoint y: 234, endPoint x: 360, endPoint y: 146, distance: 129.3
click at [360, 146] on section "Hello from the Pampers Product Development Team! Our goal is to create the best…" at bounding box center [370, 202] width 376 height 162
click at [401, 169] on p at bounding box center [465, 172] width 172 height 8
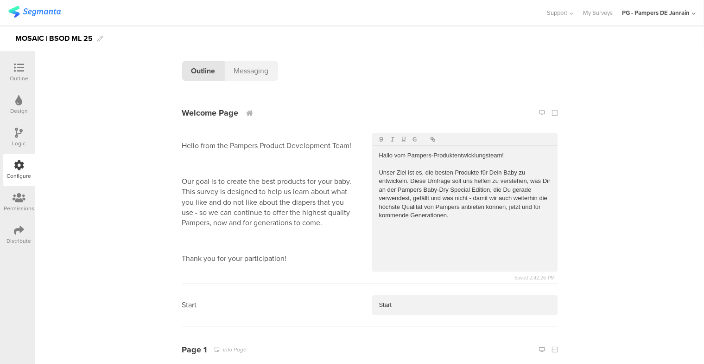
click at [451, 218] on p "Unser Ziel ist es, die besten Produkte für Dein Baby zu entwickeln. Diese Umfra…" at bounding box center [465, 193] width 172 height 51
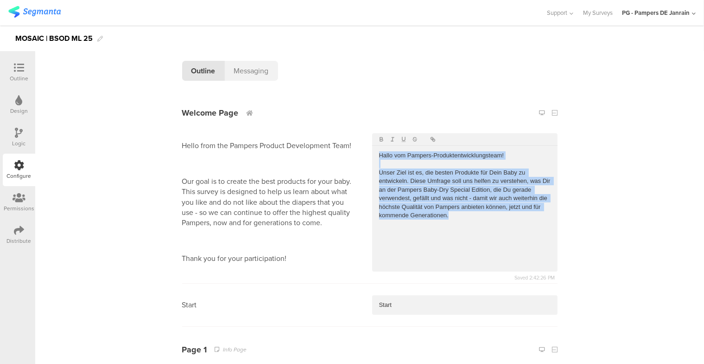
copy div "Hallo vom Pampers-Produktentwicklungsteam! Unser Ziel ist es, die besten Produk…"
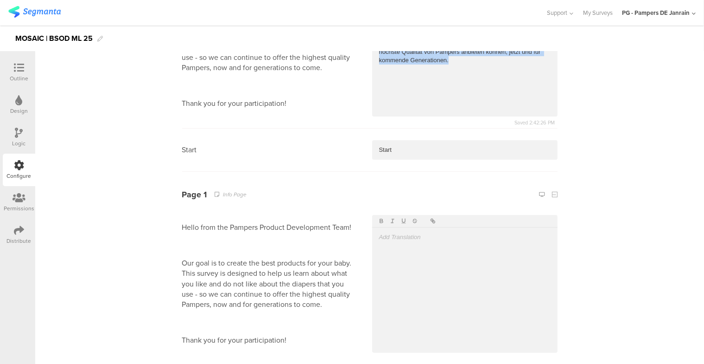
scroll to position [232, 0]
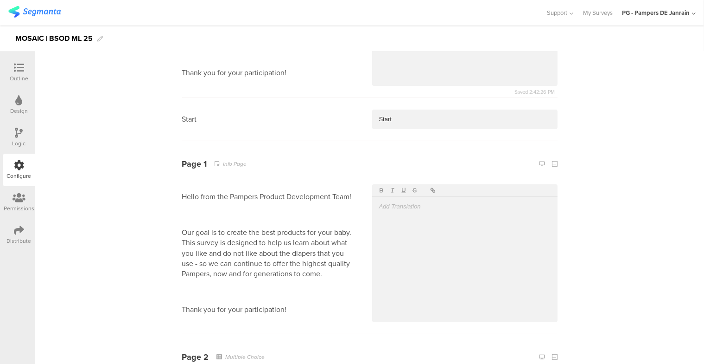
click at [464, 242] on div at bounding box center [464, 253] width 185 height 138
click at [416, 208] on p at bounding box center [465, 206] width 172 height 8
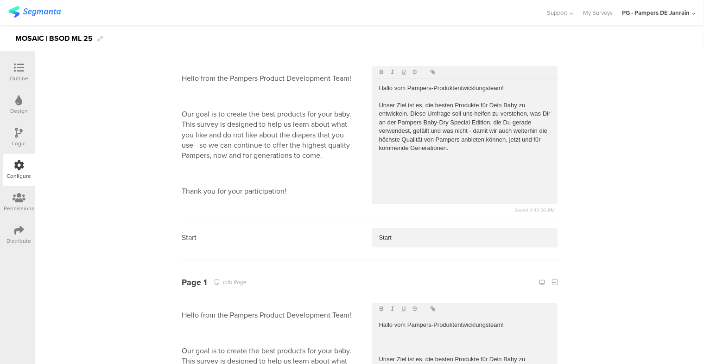
scroll to position [0, 0]
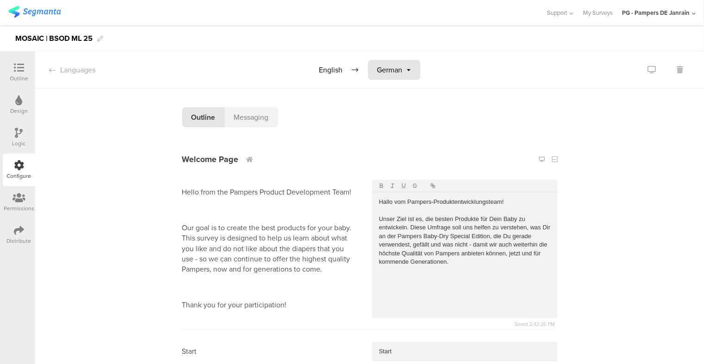
click at [400, 67] on div "German" at bounding box center [394, 70] width 52 height 20
click at [390, 108] on span "Polish" at bounding box center [389, 107] width 19 height 11
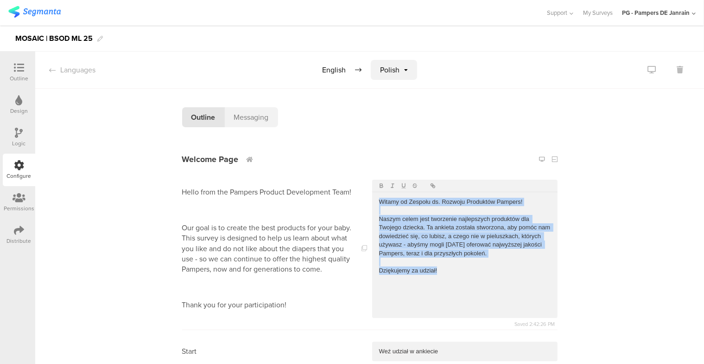
drag, startPoint x: 471, startPoint y: 275, endPoint x: 362, endPoint y: 196, distance: 134.2
click at [360, 195] on section "Hello from the Pampers Product Development Team! Our goal is to create the best…" at bounding box center [370, 249] width 376 height 162
copy div "Witamy od Zespołu ds. Rozwoju Produktów Pampers! Naszym celem jest tworzenie na…"
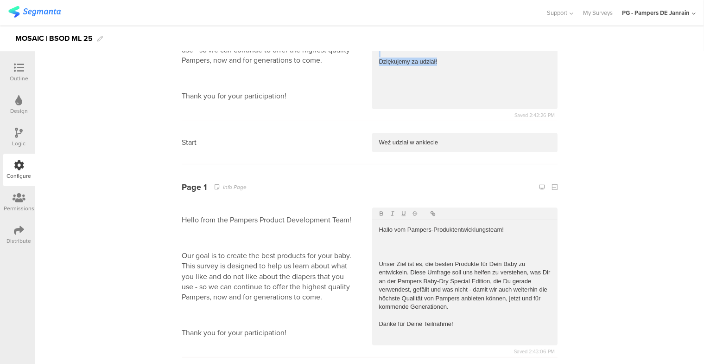
scroll to position [232, 0]
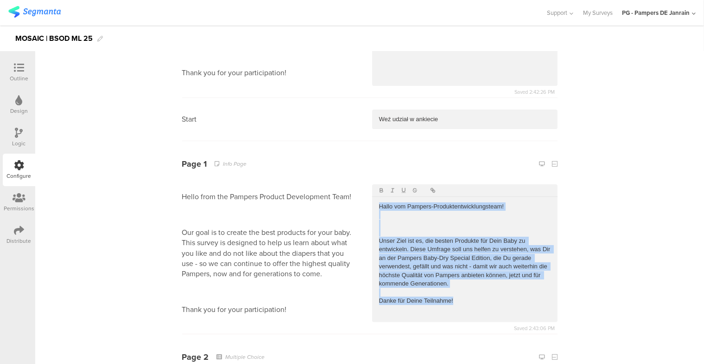
drag, startPoint x: 464, startPoint y: 298, endPoint x: 375, endPoint y: 209, distance: 126.6
click at [375, 209] on div "Hallo vom Pampers-Produktentwicklungsteam! Unser Ziel ist es, die besten Produk…" at bounding box center [464, 254] width 185 height 114
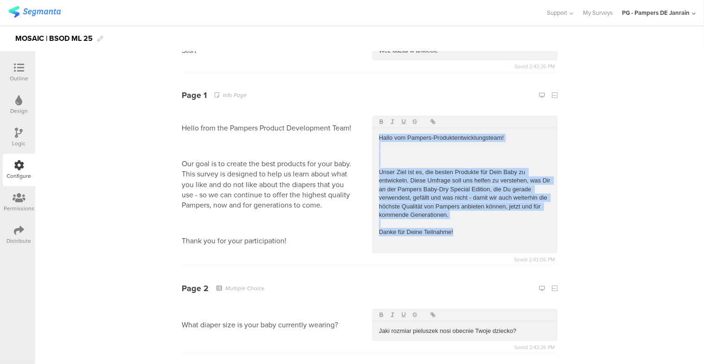
scroll to position [278, 0]
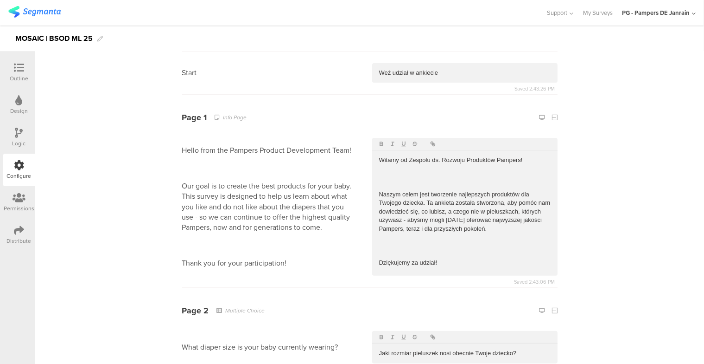
click at [442, 247] on p at bounding box center [465, 246] width 172 height 8
click at [402, 182] on p at bounding box center [465, 185] width 172 height 8
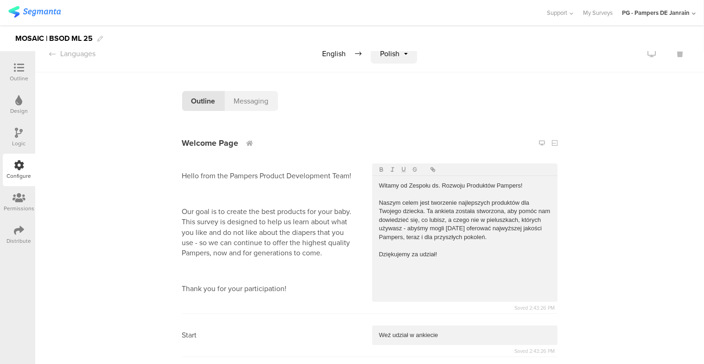
scroll to position [0, 0]
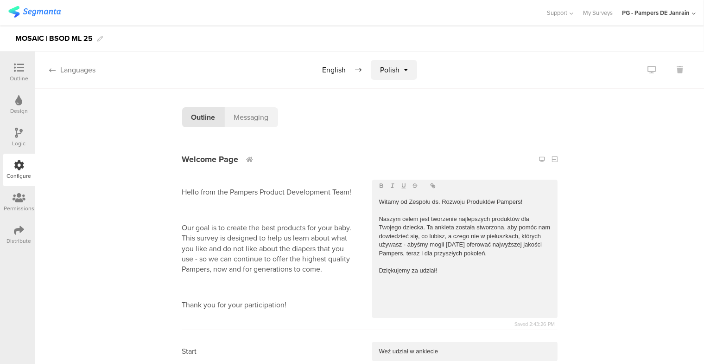
click at [74, 71] on div "Languages" at bounding box center [65, 69] width 60 height 11
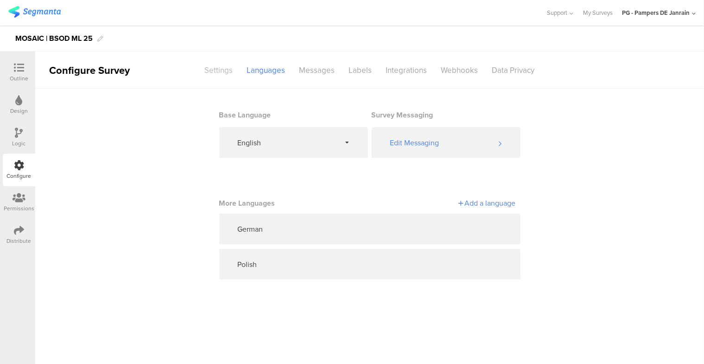
click at [207, 68] on div "Settings" at bounding box center [219, 70] width 42 height 16
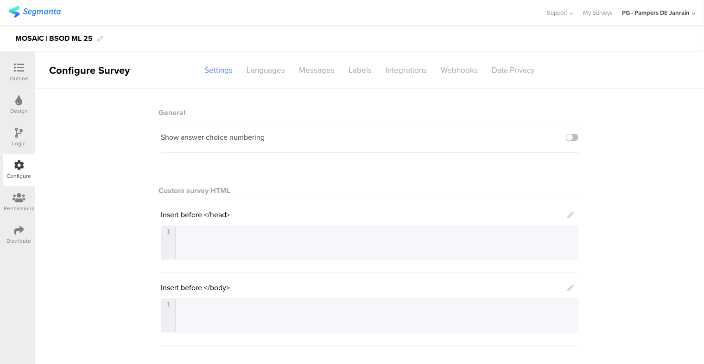
click at [19, 66] on icon at bounding box center [19, 68] width 10 height 10
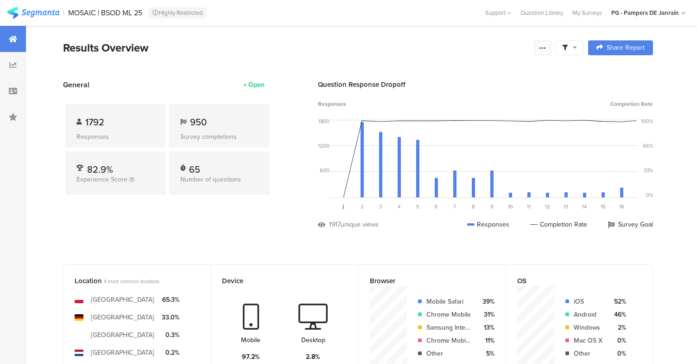
click at [547, 49] on icon at bounding box center [542, 47] width 7 height 7
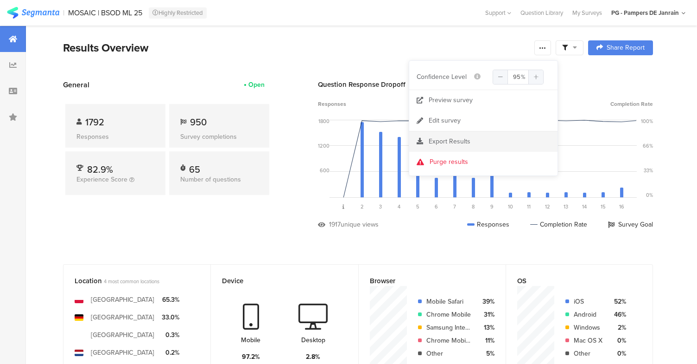
click at [440, 141] on span "Export Results" at bounding box center [450, 141] width 42 height 10
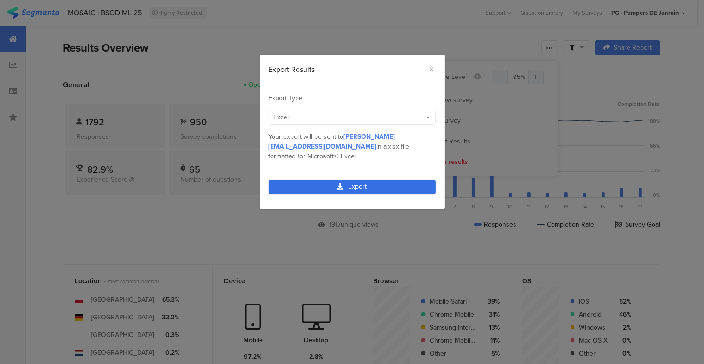
click at [379, 179] on link "Export" at bounding box center [352, 186] width 167 height 14
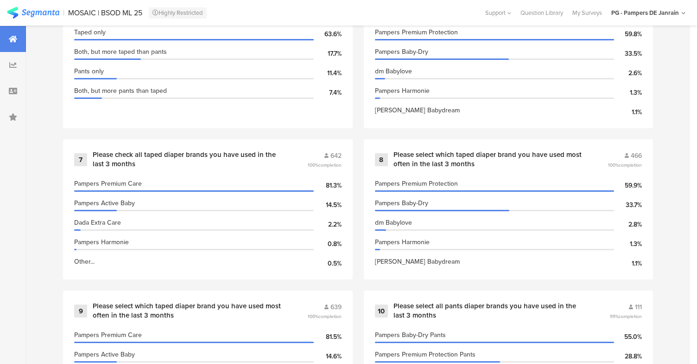
scroll to position [788, 0]
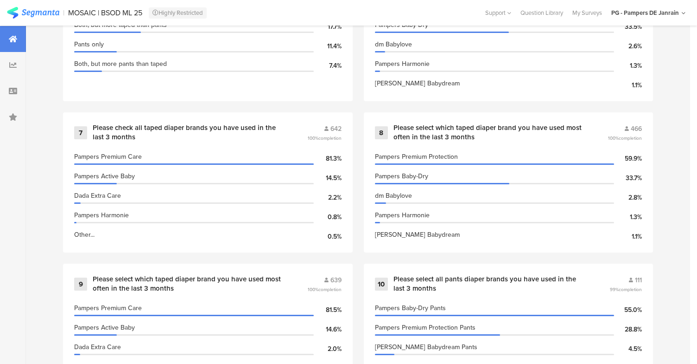
click at [11, 36] on icon at bounding box center [13, 38] width 8 height 7
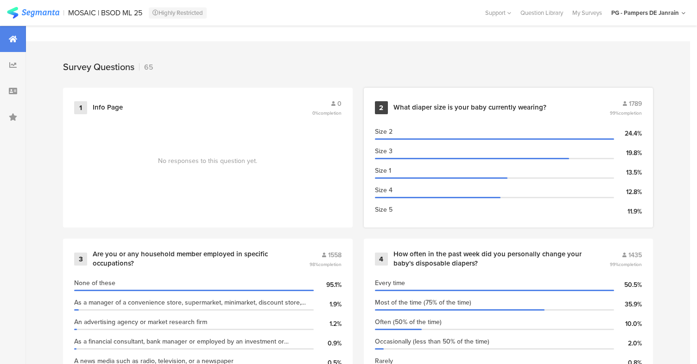
scroll to position [371, 0]
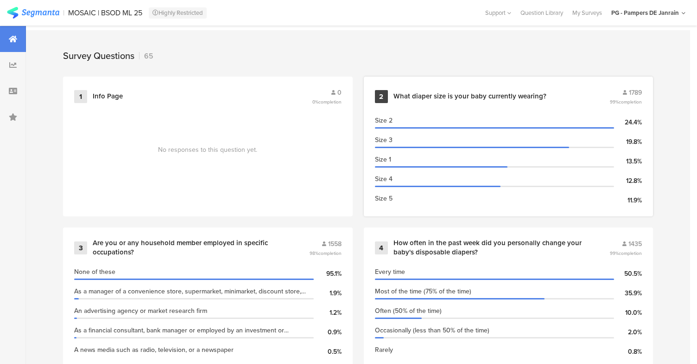
click at [447, 92] on div "What diaper size is your baby currently wearing?" at bounding box center [470, 96] width 153 height 9
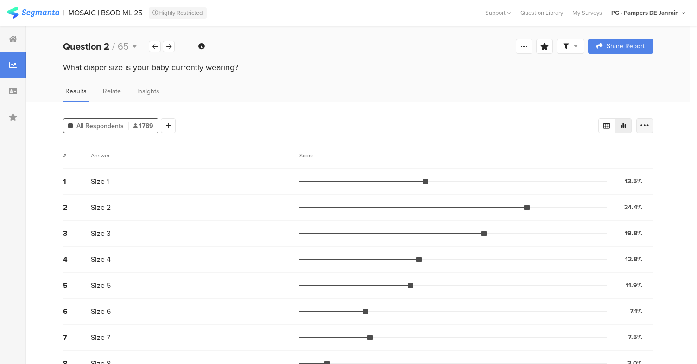
click at [646, 124] on div at bounding box center [645, 125] width 17 height 15
click at [645, 186] on section "Confidence interval" at bounding box center [596, 178] width 112 height 20
click at [648, 194] on span at bounding box center [646, 191] width 14 height 7
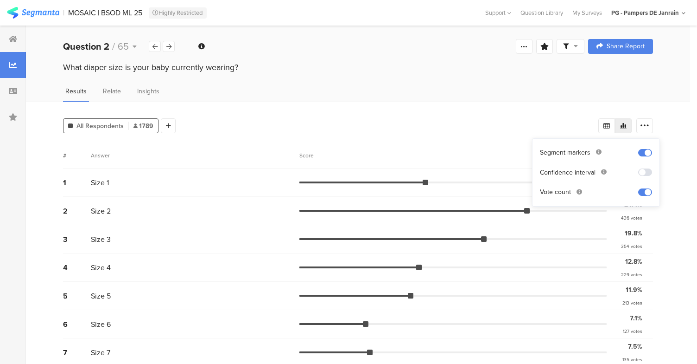
click at [673, 190] on div "All Respondents 1789 Add Segment # Answer Score 1 Size 1 13.5% 242 votes 2 Size…" at bounding box center [358, 252] width 664 height 300
click at [647, 126] on div at bounding box center [645, 125] width 17 height 15
click at [650, 153] on span at bounding box center [646, 152] width 14 height 7
click at [650, 152] on span at bounding box center [646, 152] width 14 height 7
click at [547, 125] on div "All Respondents 1789 Add Segment" at bounding box center [331, 124] width 536 height 19
